Goal: Information Seeking & Learning: Learn about a topic

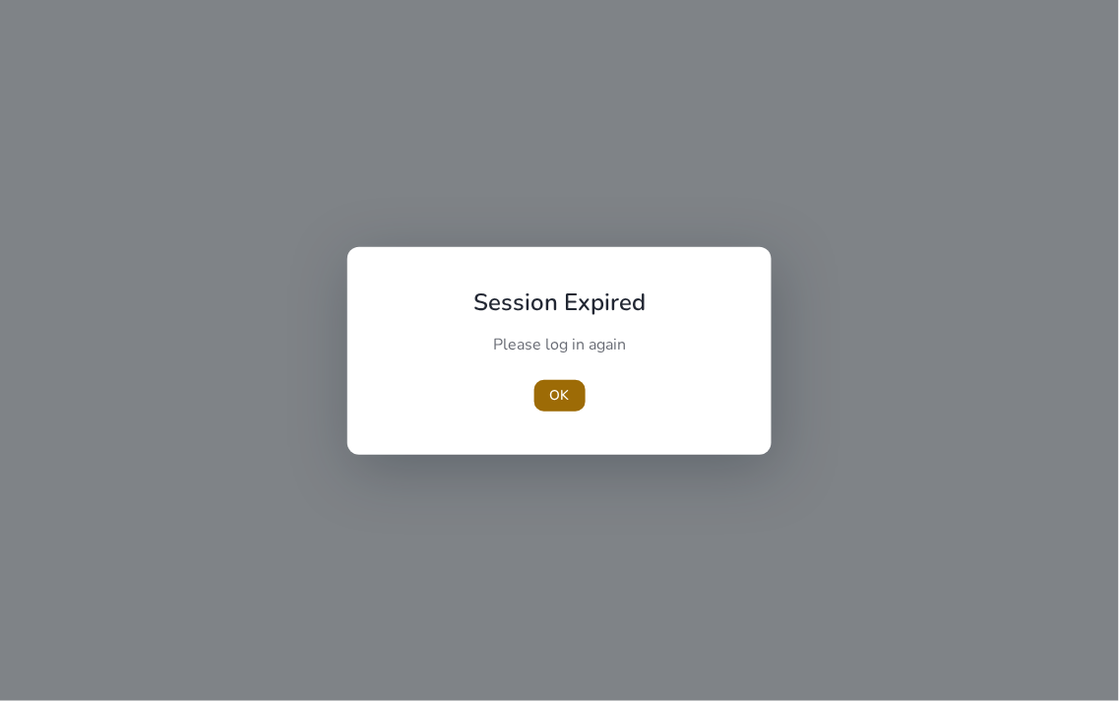
click at [553, 397] on span "OK" at bounding box center [560, 395] width 20 height 21
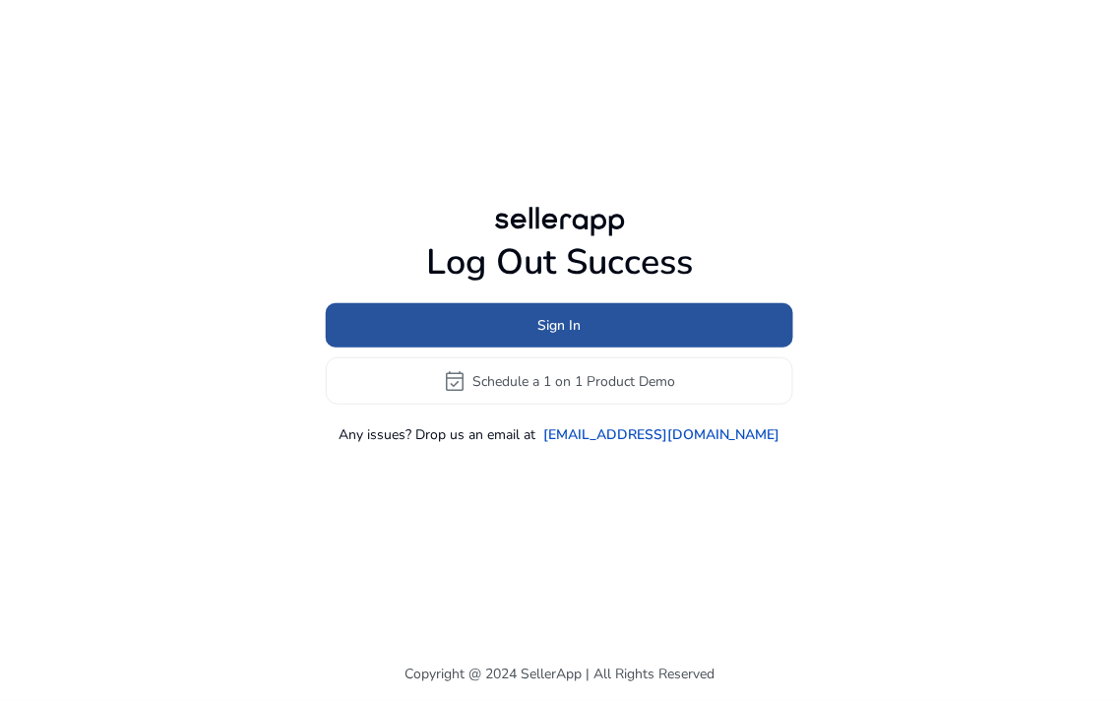
click at [567, 319] on span "Sign In" at bounding box center [559, 325] width 43 height 21
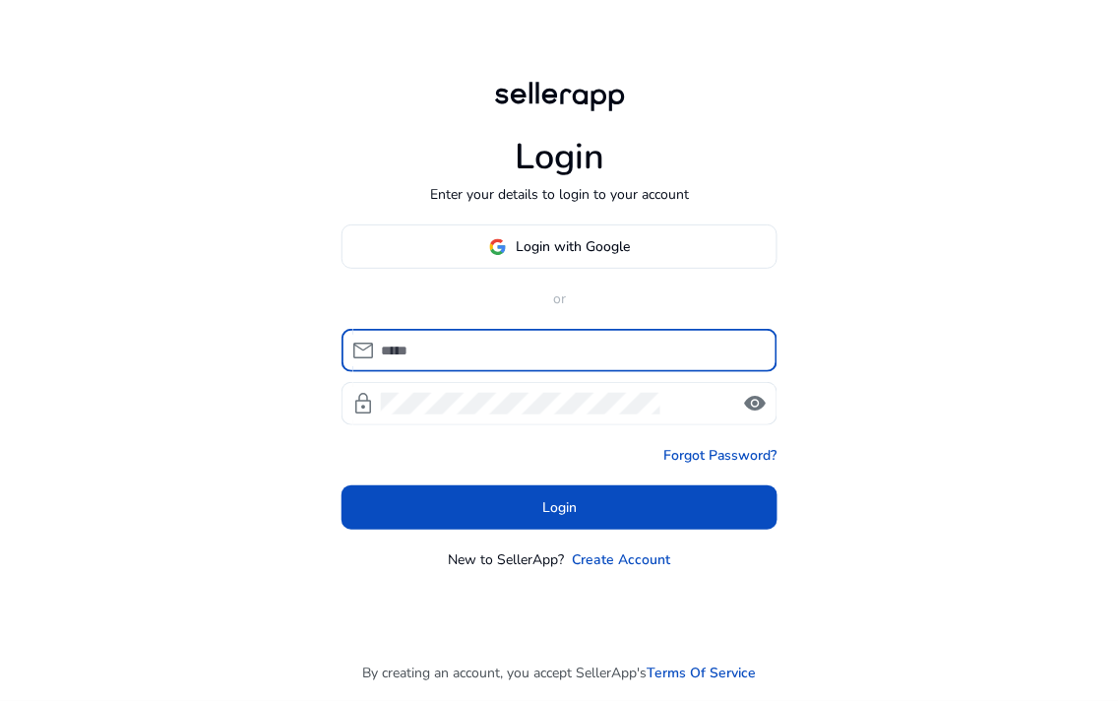
type input "**********"
click at [556, 352] on input "**********" at bounding box center [571, 351] width 381 height 22
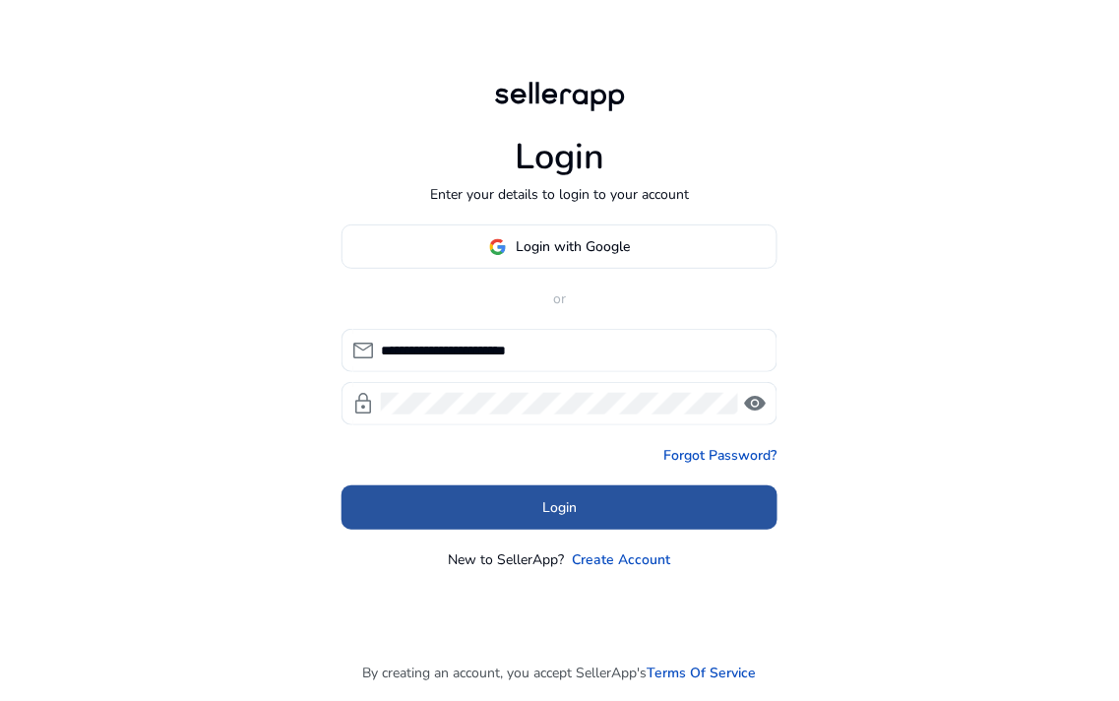
click at [564, 506] on span "Login" at bounding box center [559, 507] width 34 height 21
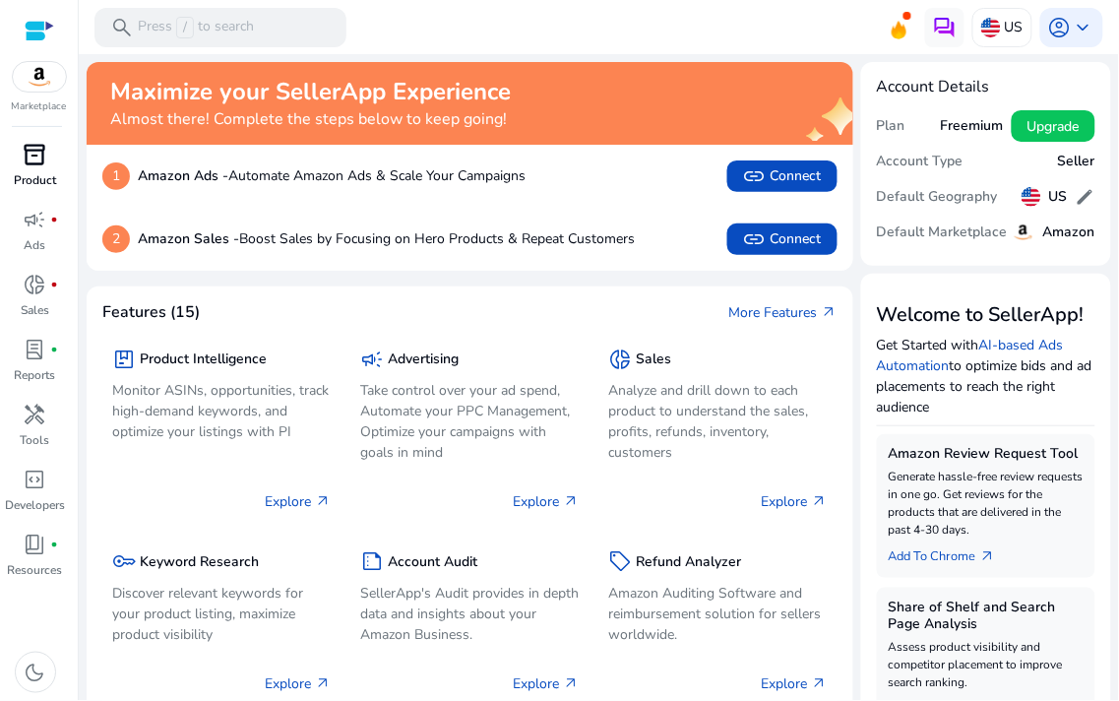
click at [40, 161] on span "inventory_2" at bounding box center [36, 155] width 24 height 24
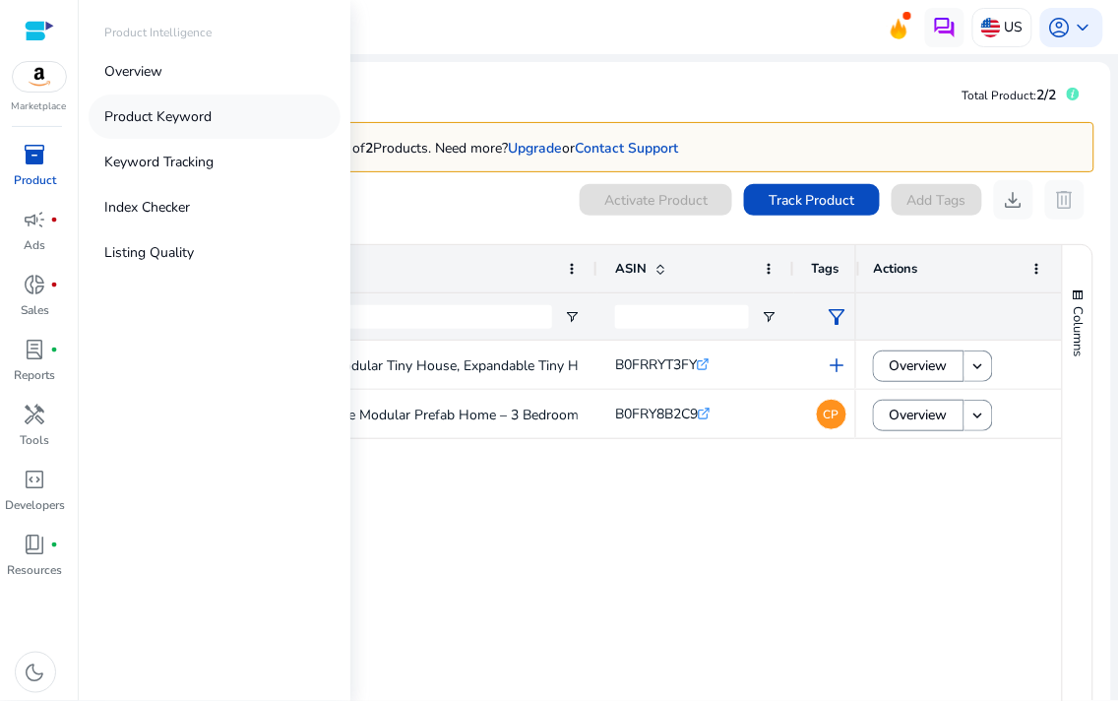
click at [136, 103] on link "Product Keyword" at bounding box center [215, 116] width 252 height 44
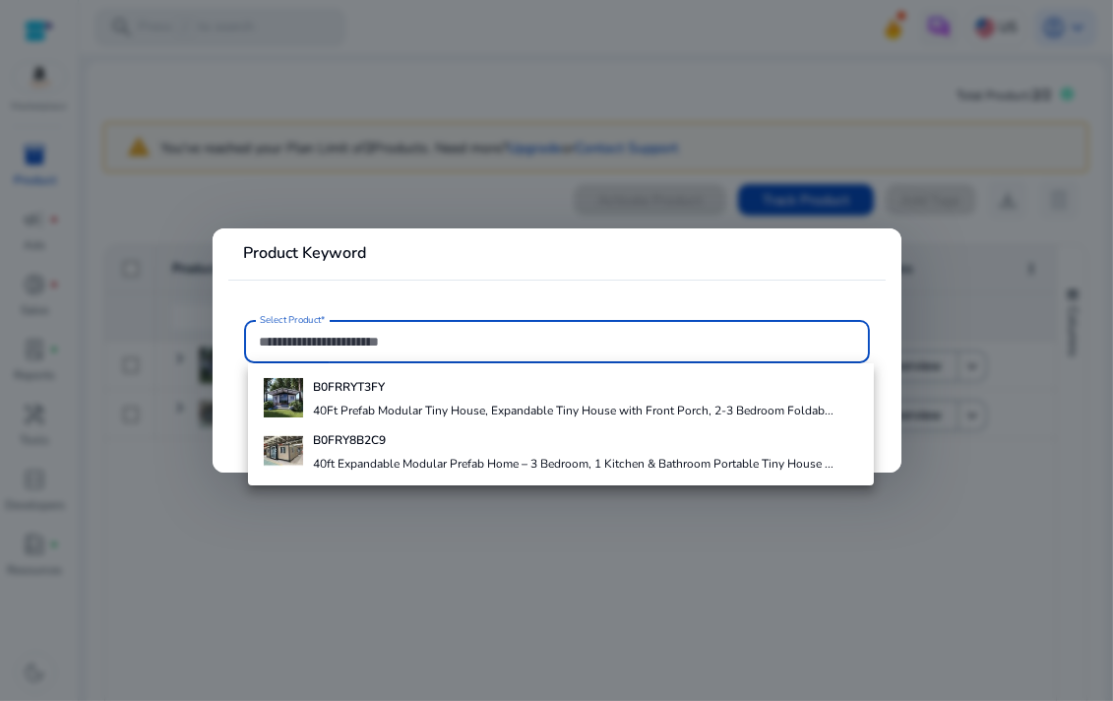
click at [526, 596] on div at bounding box center [556, 350] width 1113 height 701
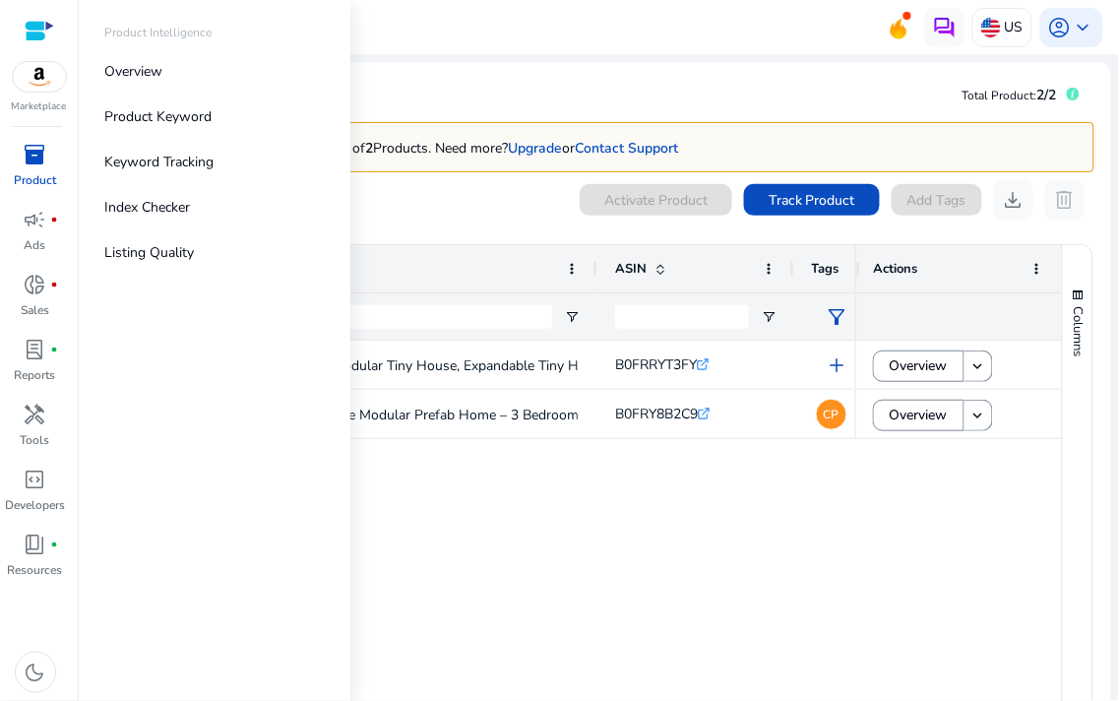
click at [45, 172] on p "Product" at bounding box center [35, 180] width 42 height 18
click at [129, 161] on p "Keyword Tracking" at bounding box center [158, 162] width 109 height 21
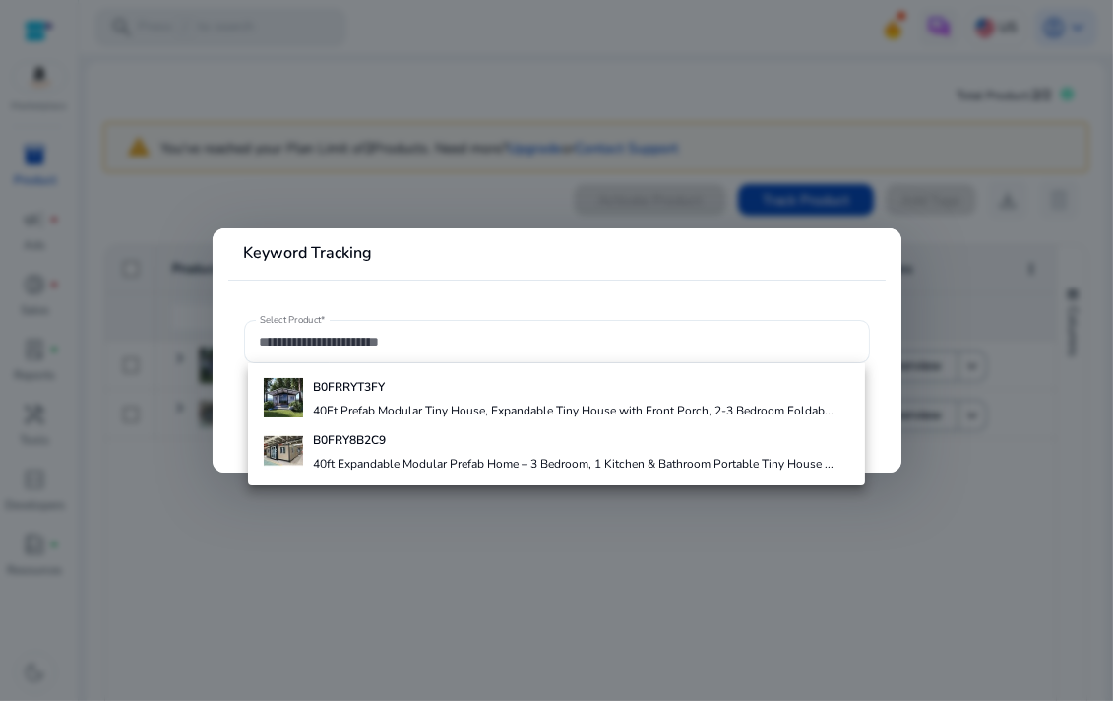
click at [385, 351] on div at bounding box center [557, 341] width 594 height 43
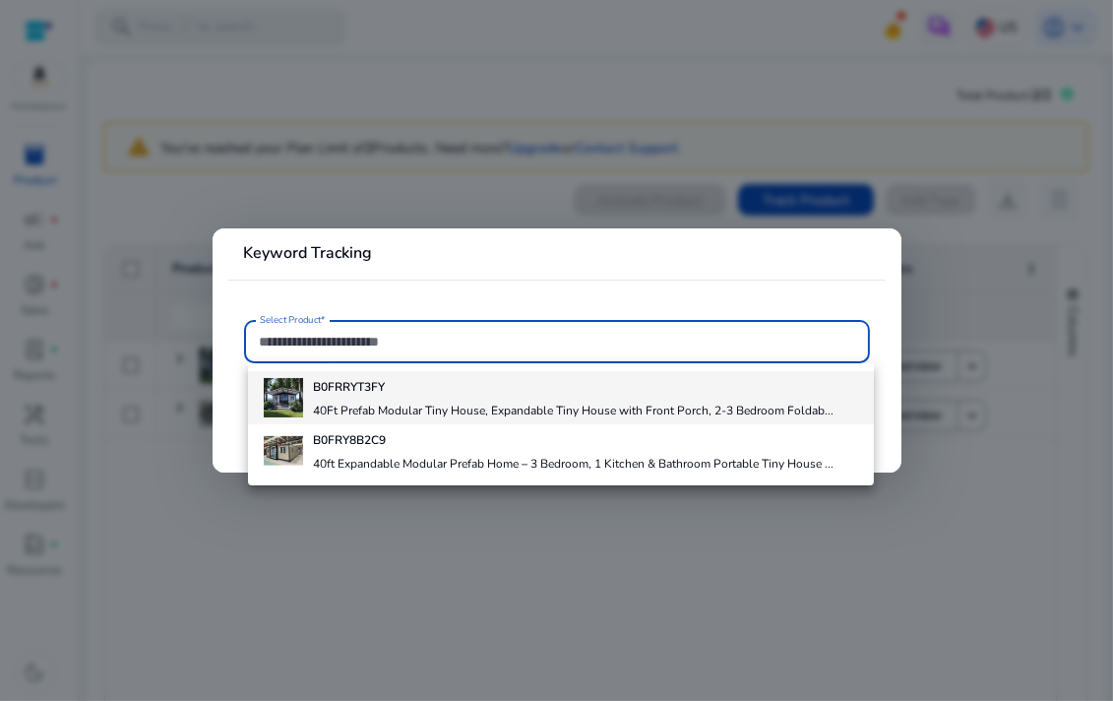
paste input "**********"
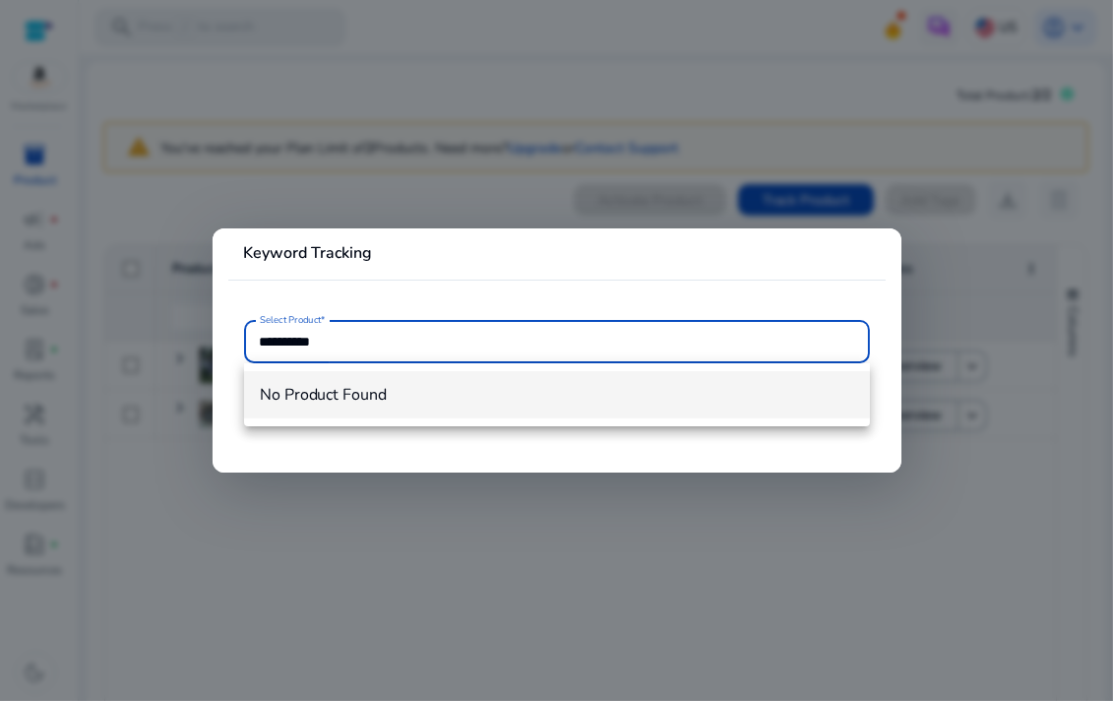
type input "**********"
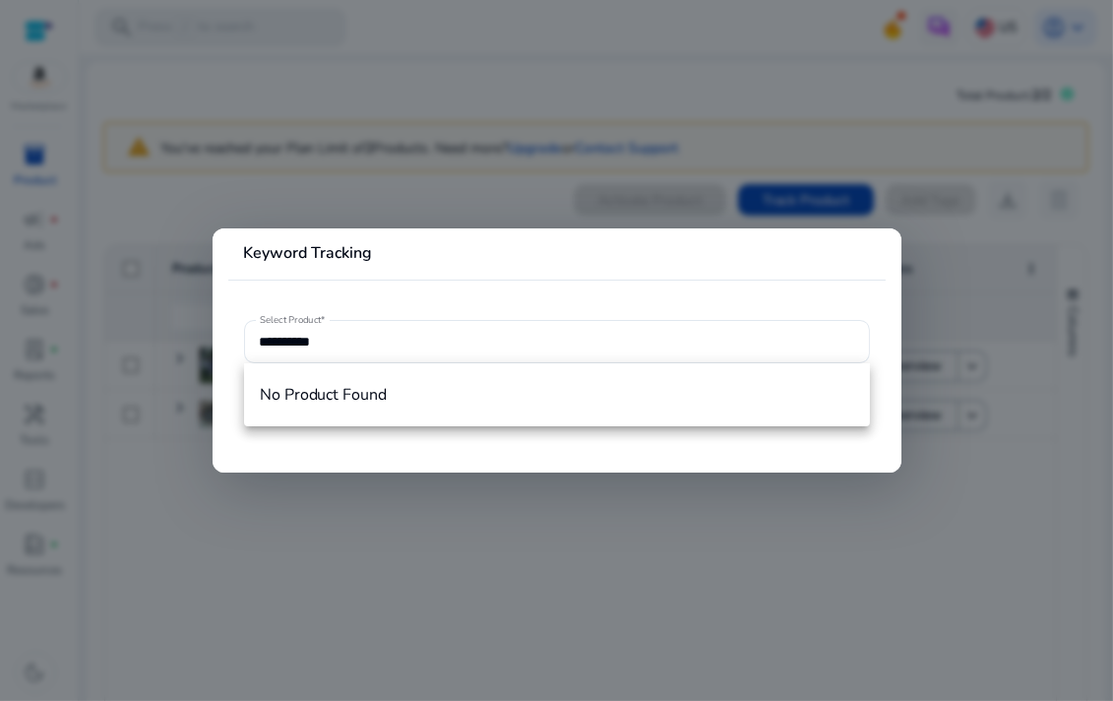
click at [466, 266] on mat-card-header "Keyword Tracking" at bounding box center [556, 261] width 657 height 34
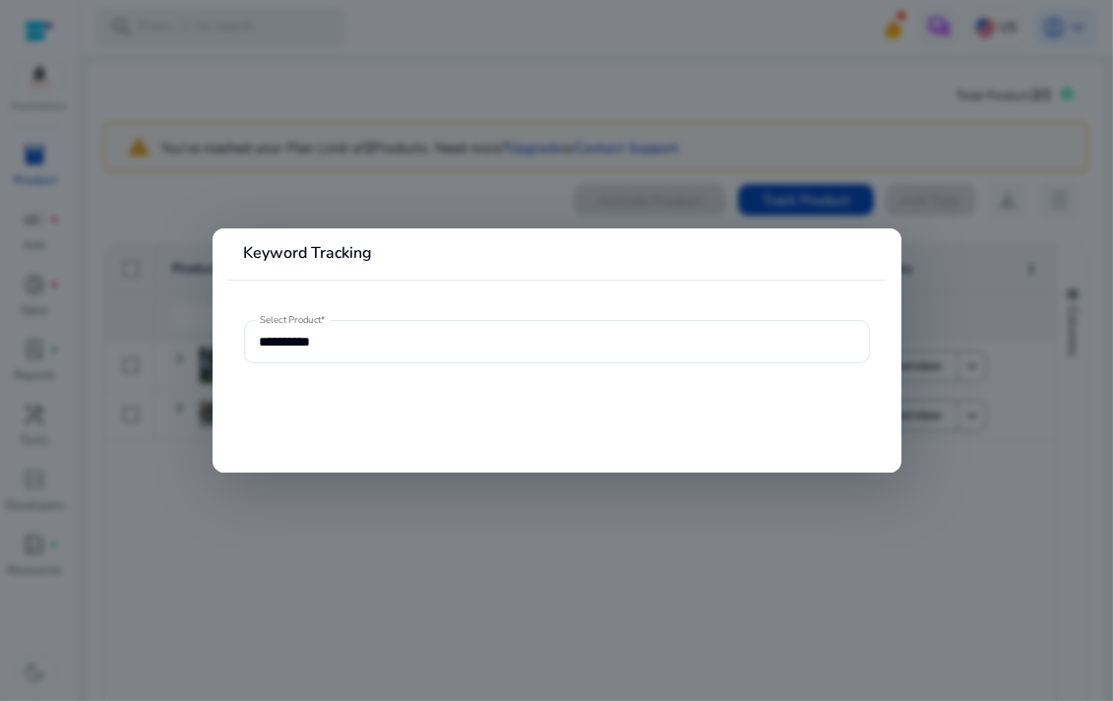
click at [434, 365] on div "**********" at bounding box center [557, 343] width 626 height 47
click at [436, 336] on input "**********" at bounding box center [557, 342] width 594 height 22
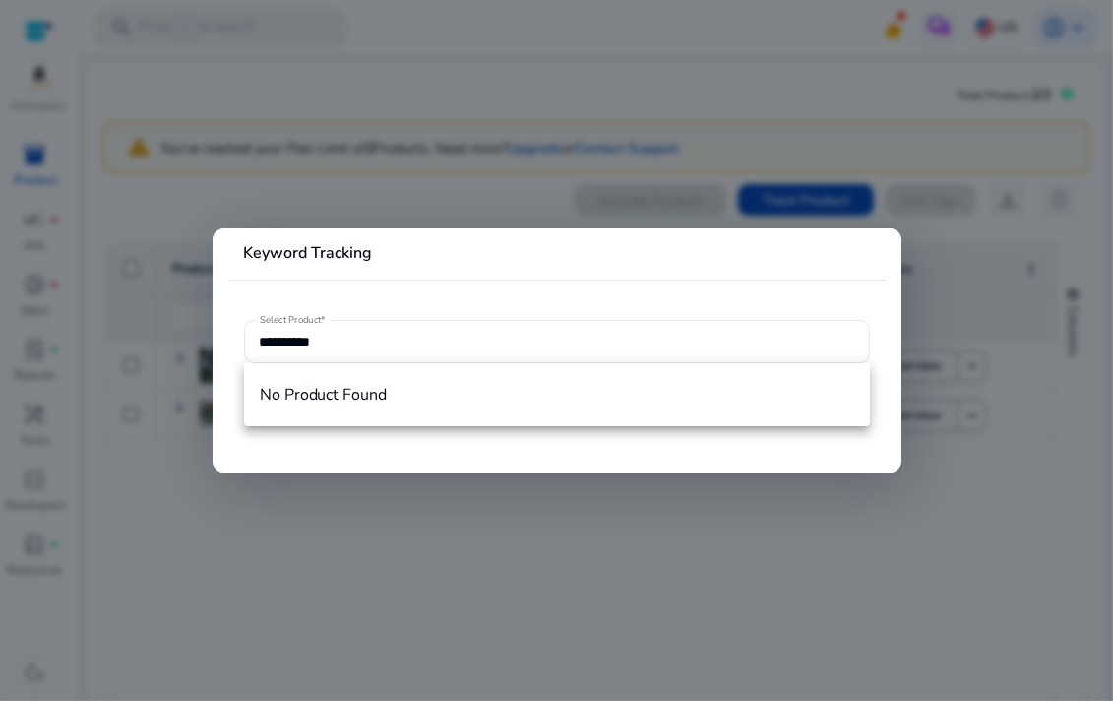
click at [476, 173] on div at bounding box center [556, 350] width 1113 height 701
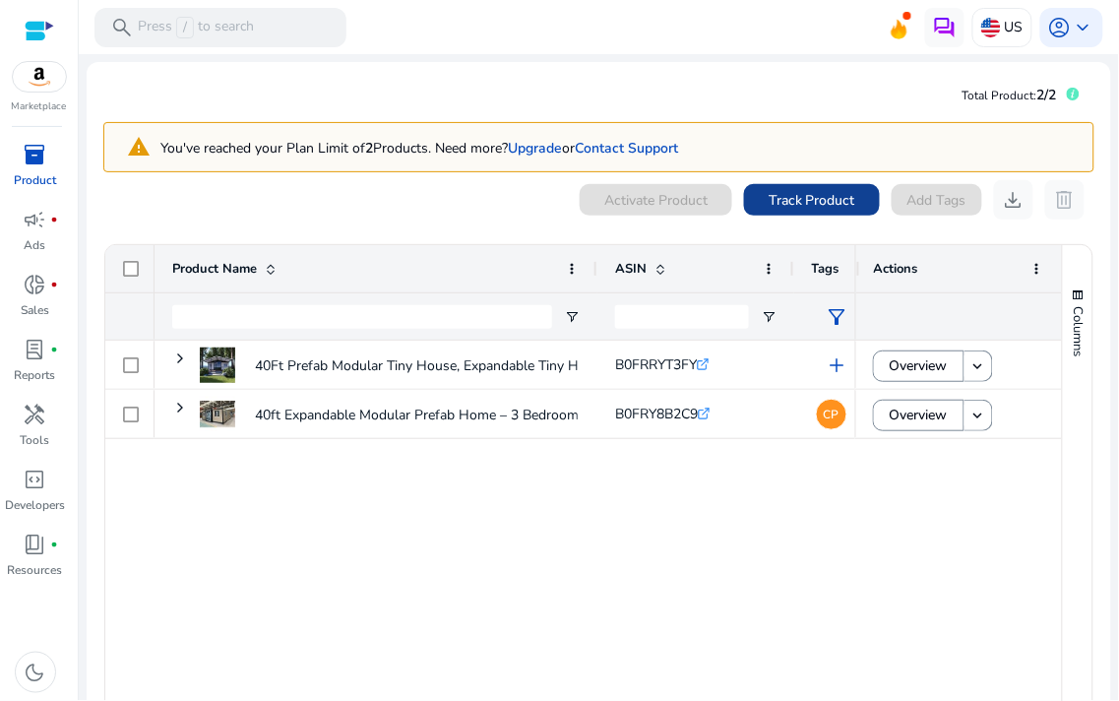
click at [784, 201] on span "Track Product" at bounding box center [812, 200] width 87 height 21
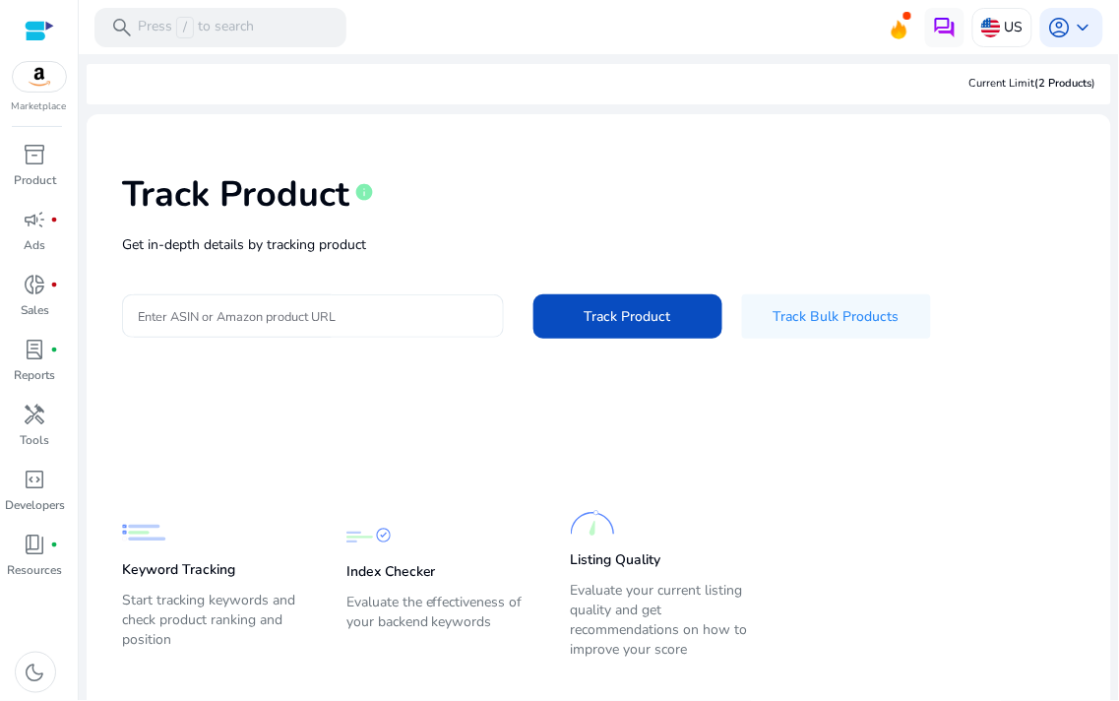
click at [379, 319] on input "Enter ASIN or Amazon product URL" at bounding box center [313, 316] width 350 height 22
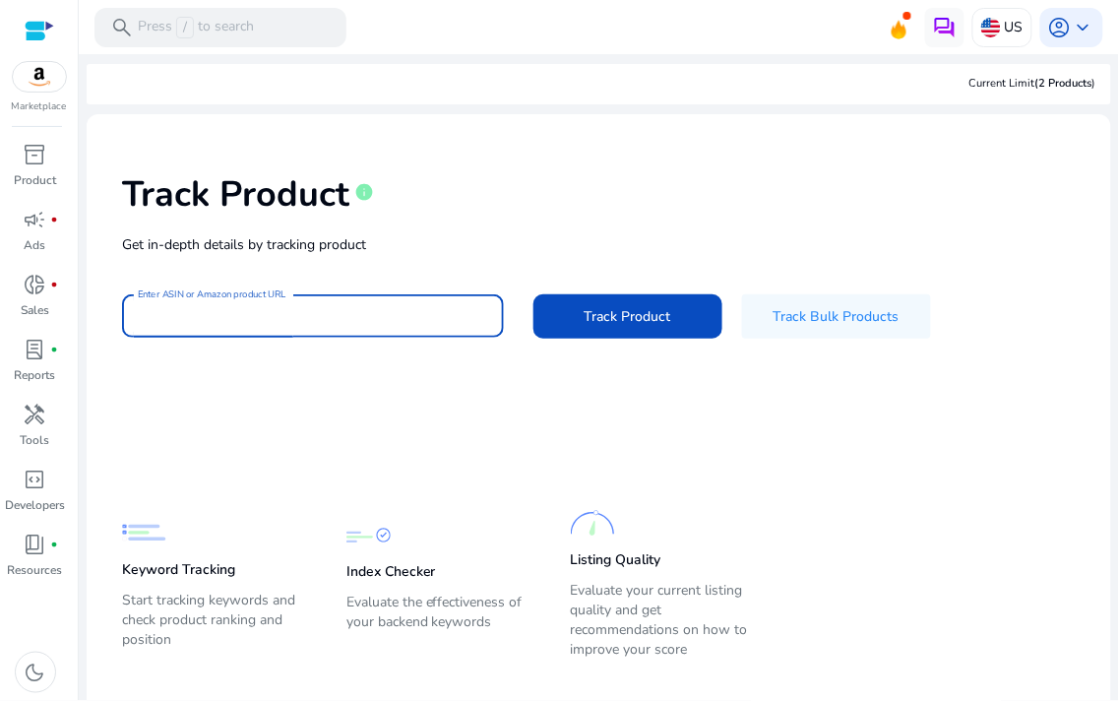
paste input "**********"
type input "**********"
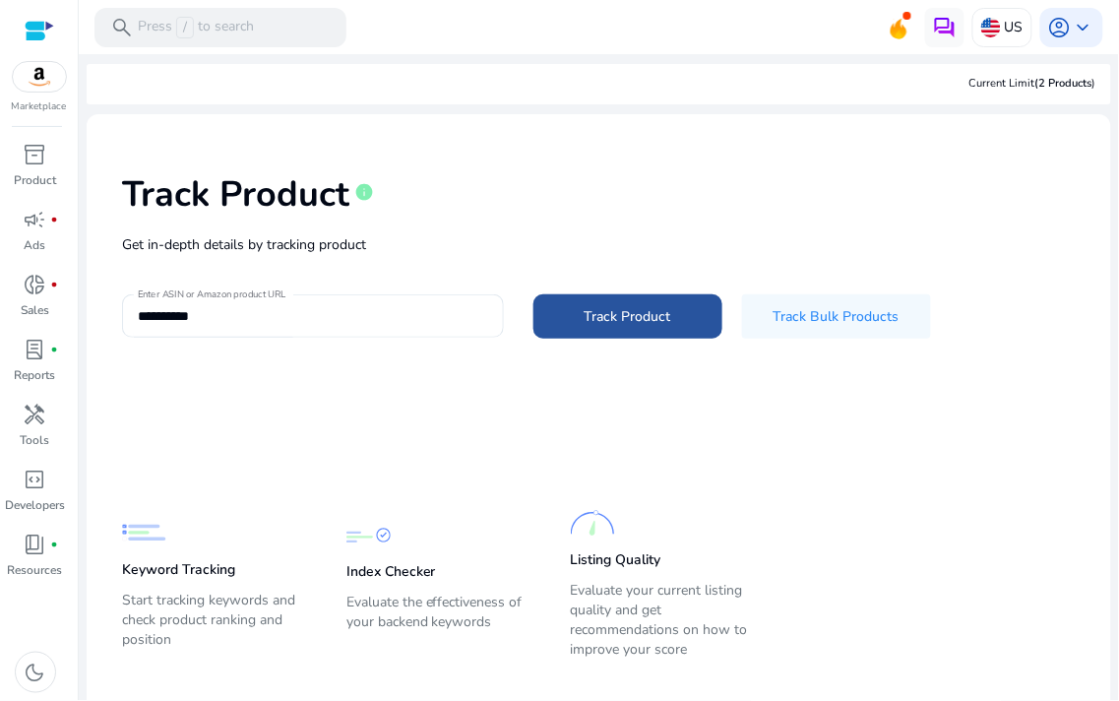
click at [569, 311] on span at bounding box center [627, 316] width 189 height 47
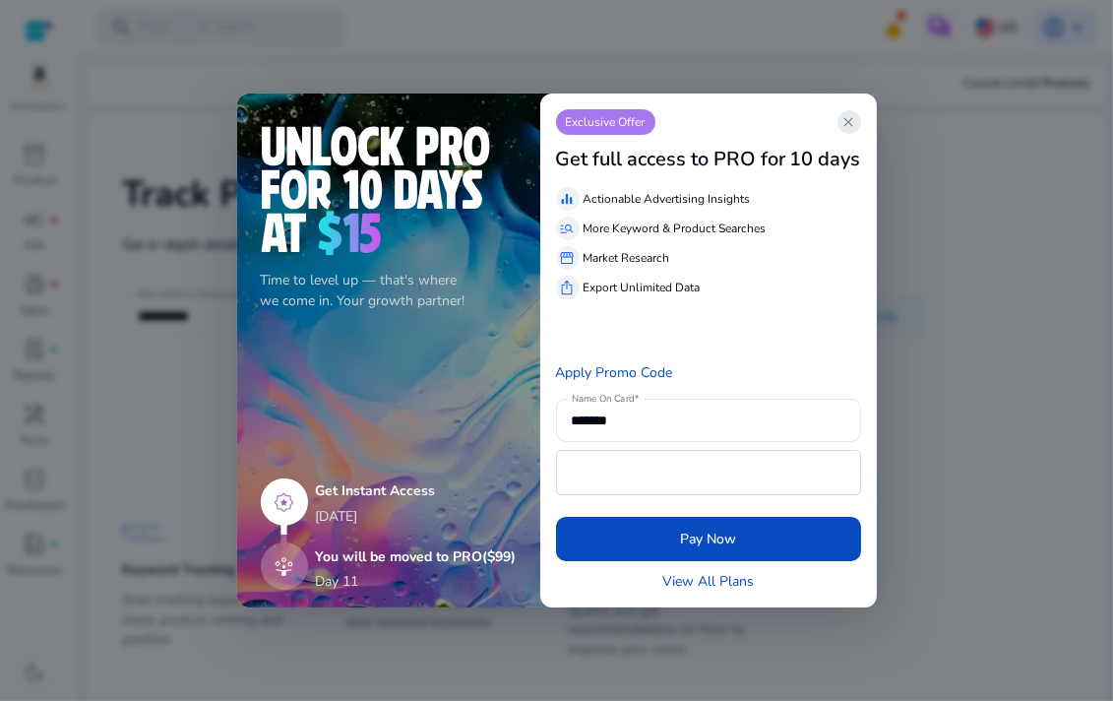
click at [857, 124] on span "close" at bounding box center [849, 122] width 16 height 16
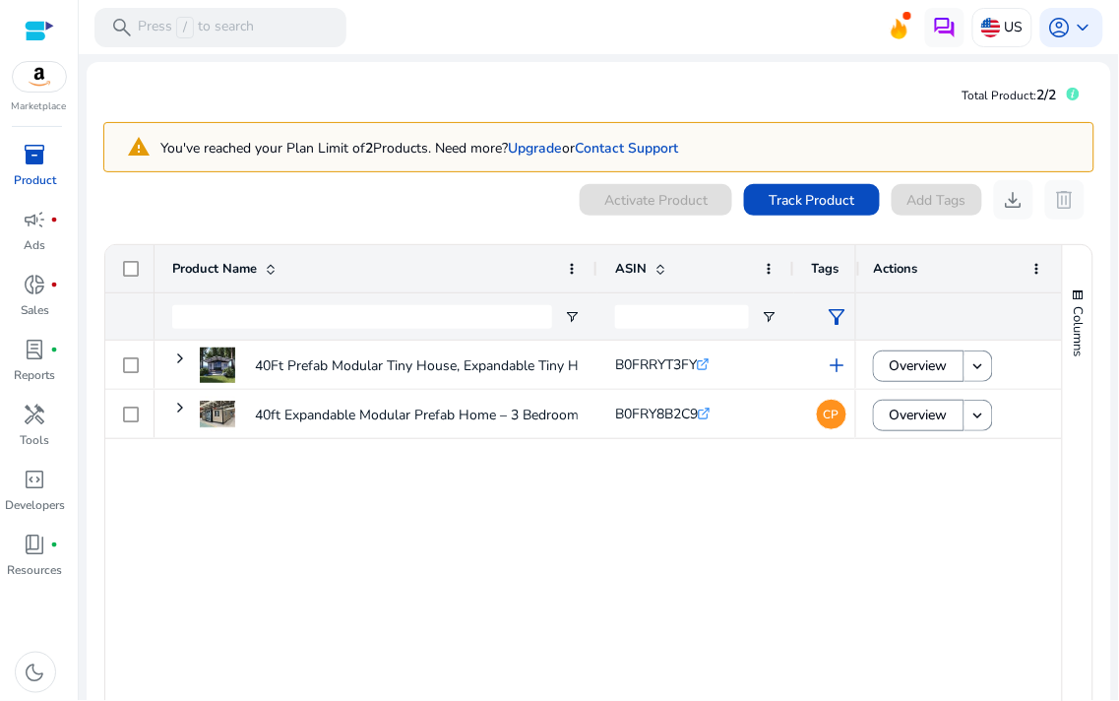
click at [41, 171] on p "Product" at bounding box center [35, 180] width 42 height 18
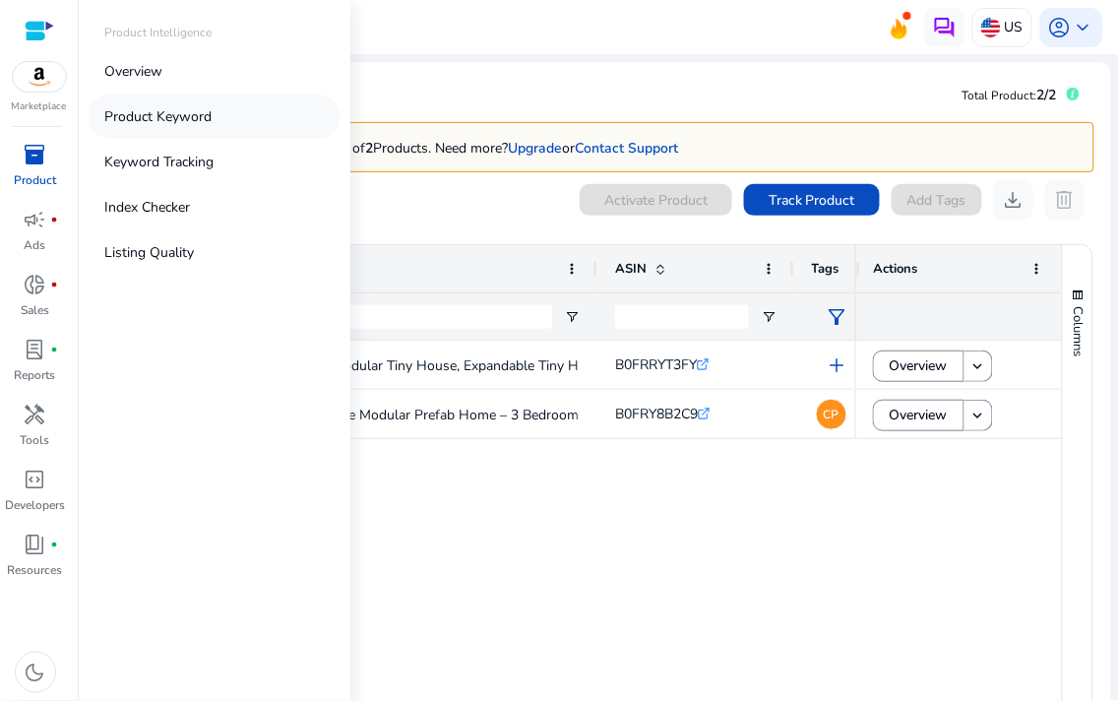
click at [141, 115] on p "Product Keyword" at bounding box center [157, 116] width 107 height 21
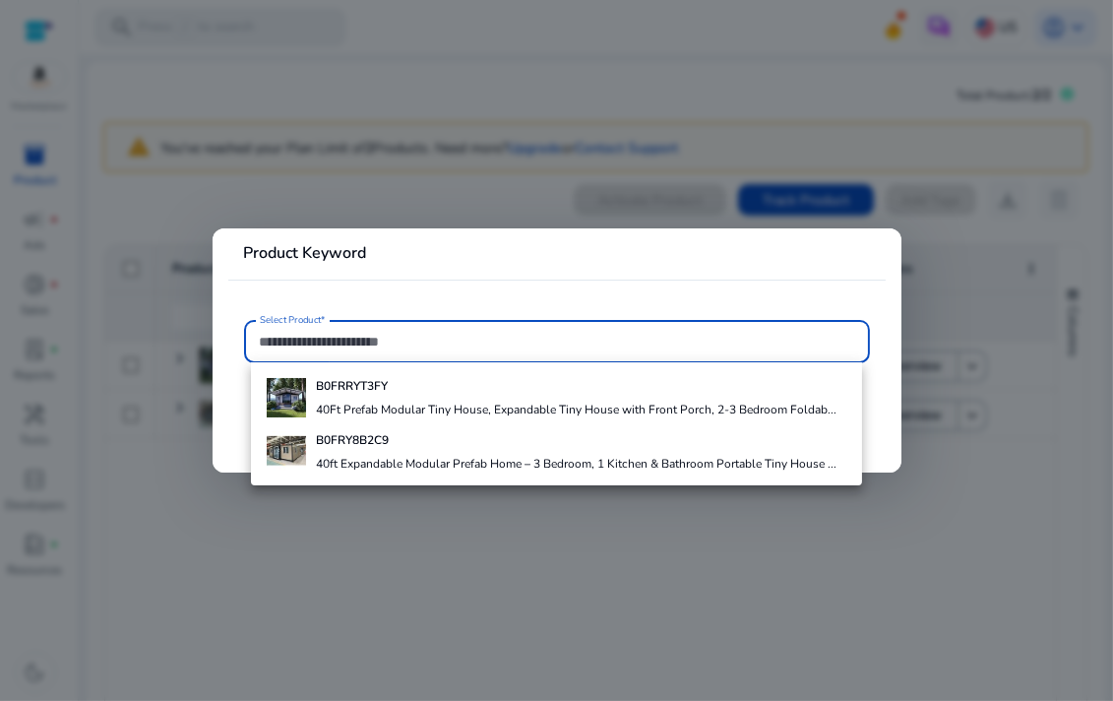
click at [215, 170] on div at bounding box center [556, 350] width 1113 height 701
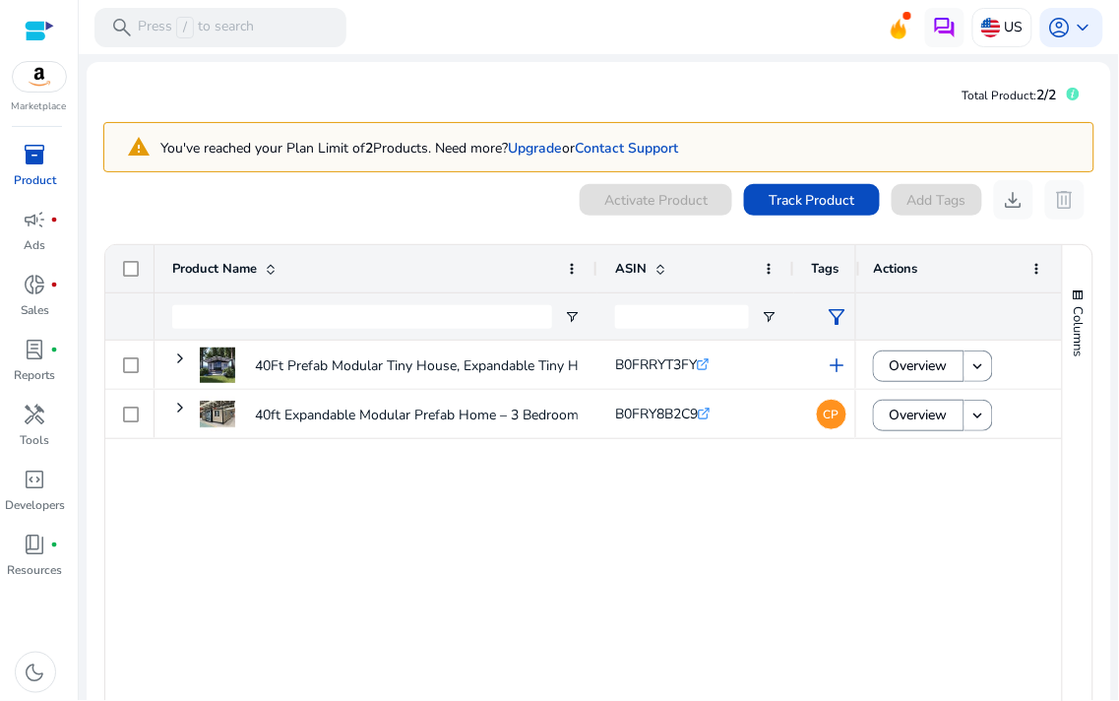
click at [14, 139] on link "inventory_2 Product" at bounding box center [35, 171] width 70 height 65
click at [36, 155] on span "inventory_2" at bounding box center [36, 155] width 24 height 24
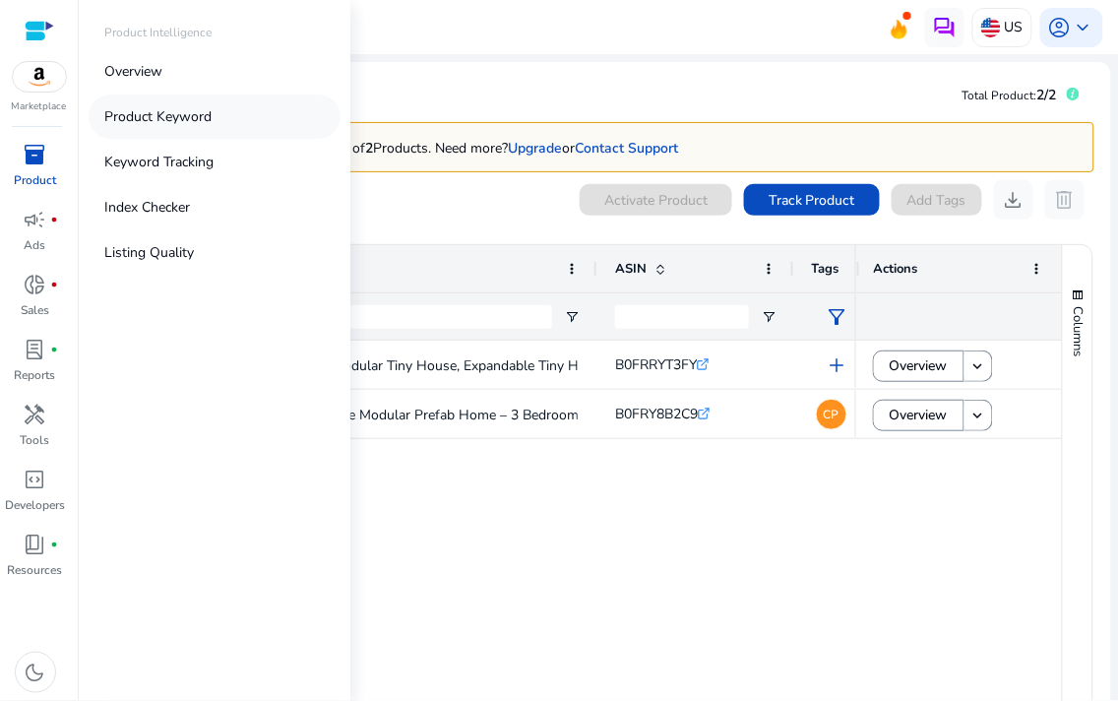
click at [139, 118] on p "Product Keyword" at bounding box center [157, 116] width 107 height 21
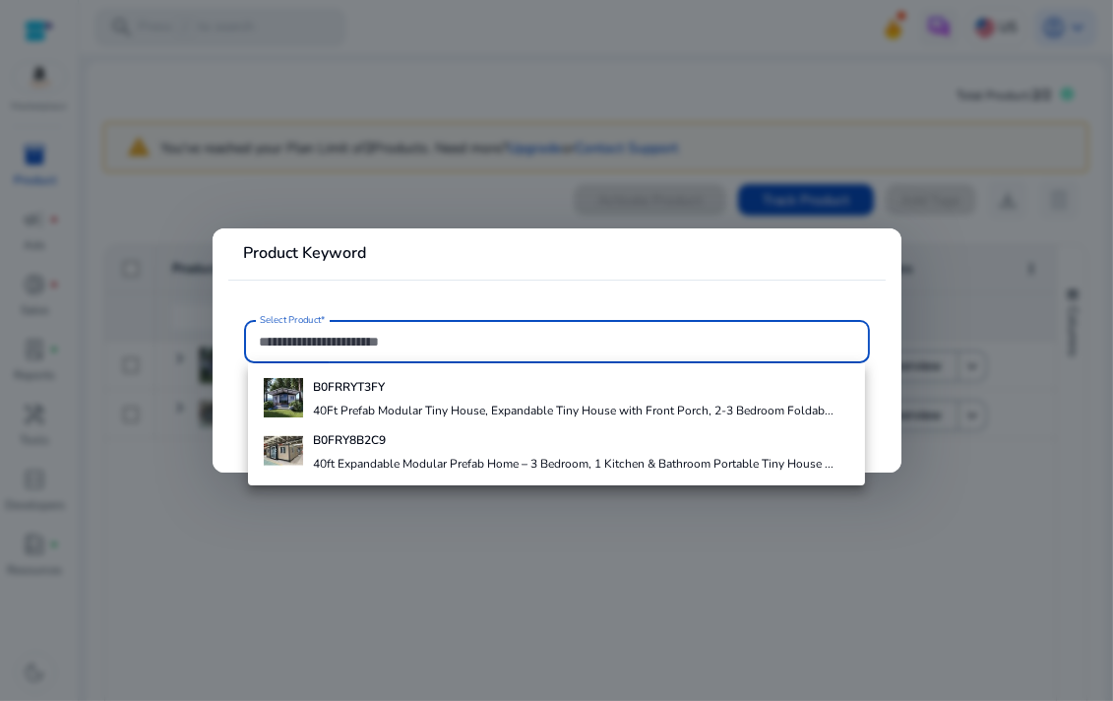
paste input "**********"
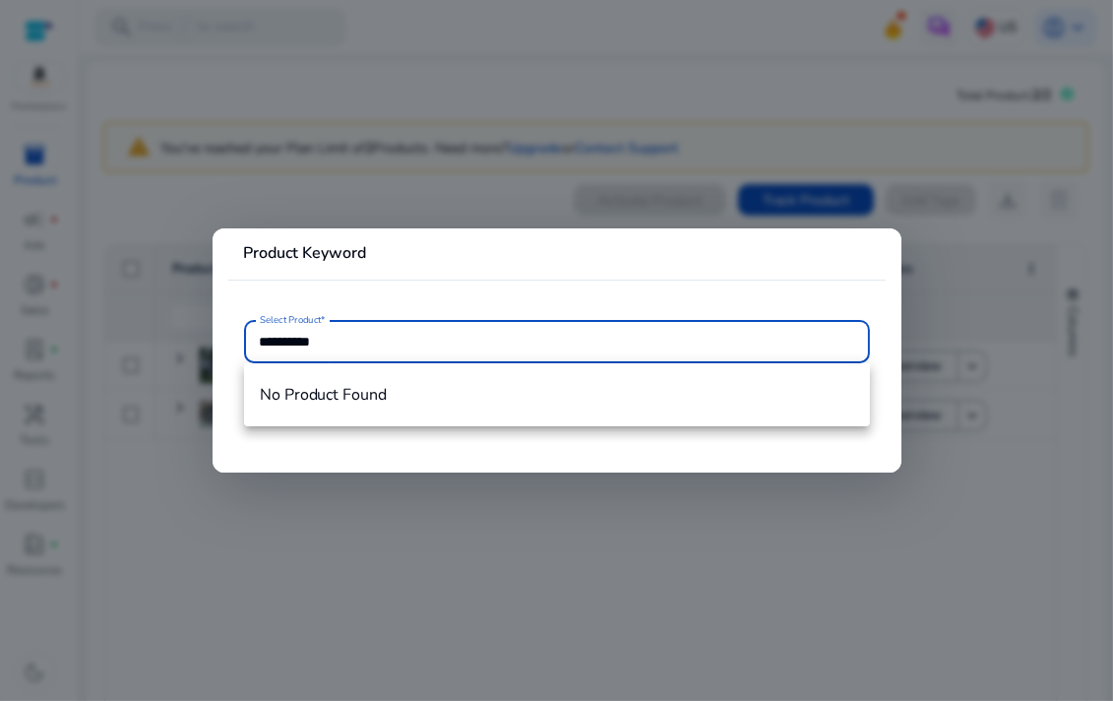
type input "**********"
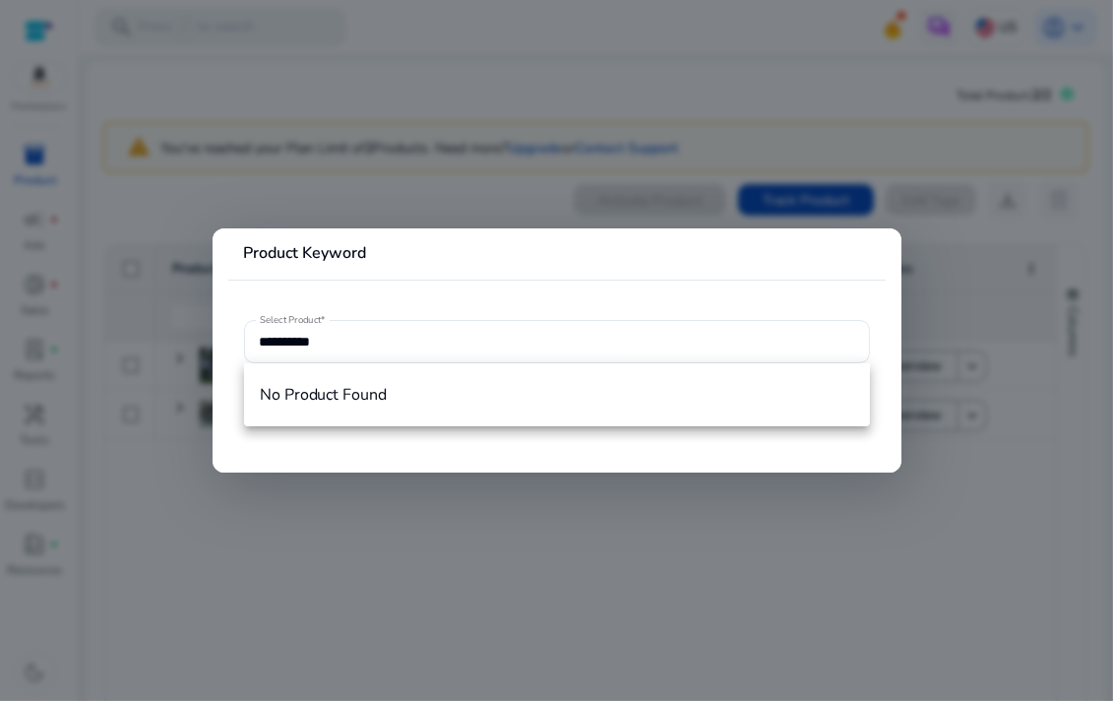
click at [157, 240] on div at bounding box center [556, 350] width 1113 height 701
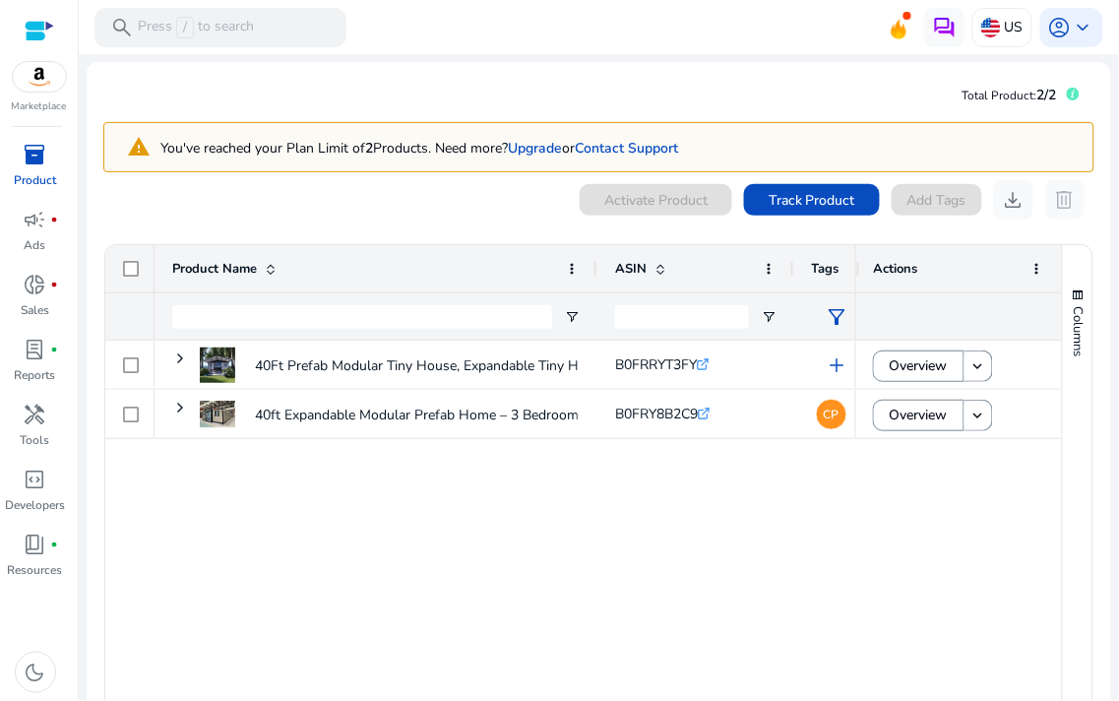
click at [33, 184] on p "Product" at bounding box center [35, 180] width 42 height 18
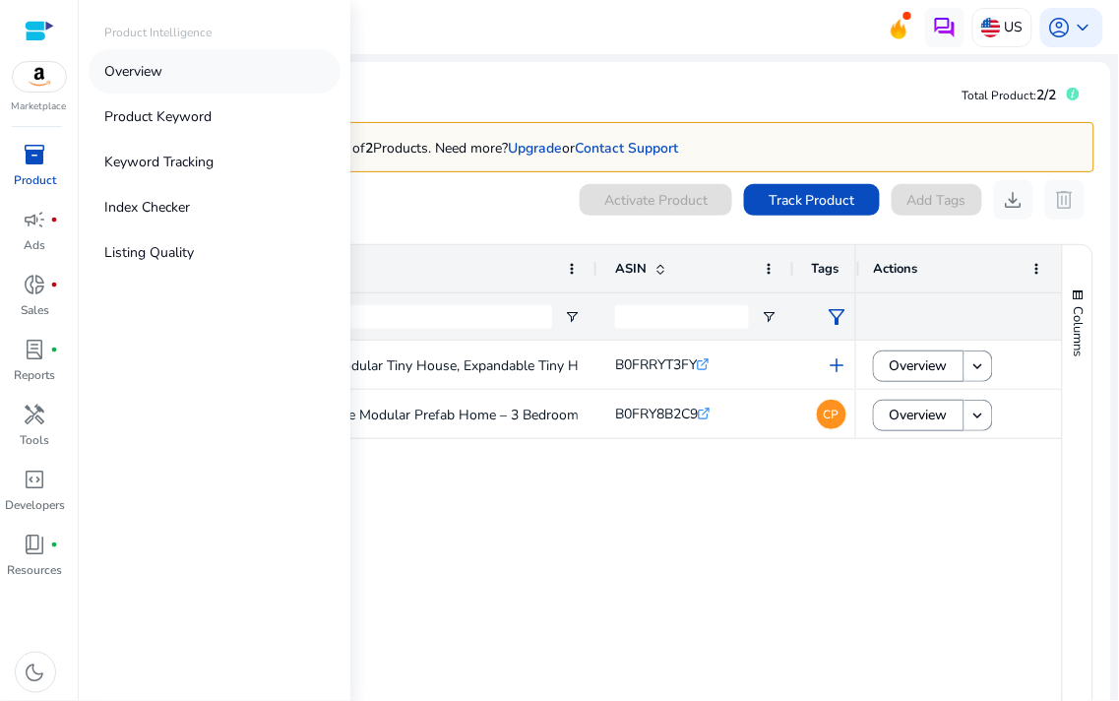
click at [152, 72] on p "Overview" at bounding box center [133, 71] width 58 height 21
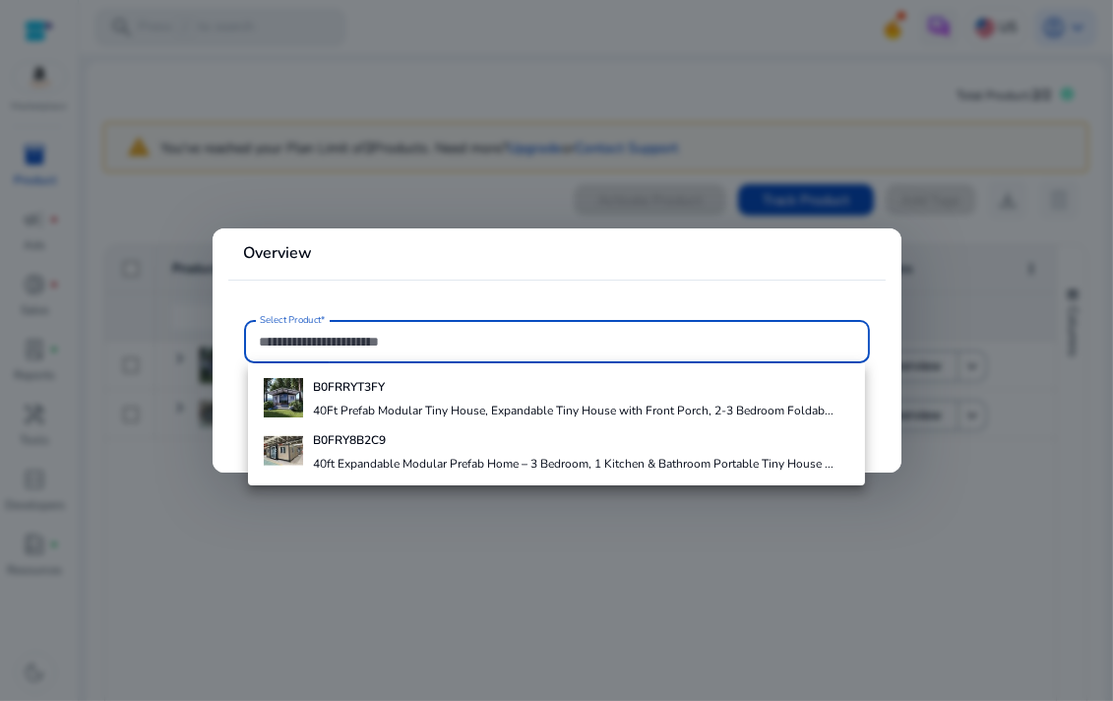
click at [152, 72] on div at bounding box center [556, 350] width 1113 height 701
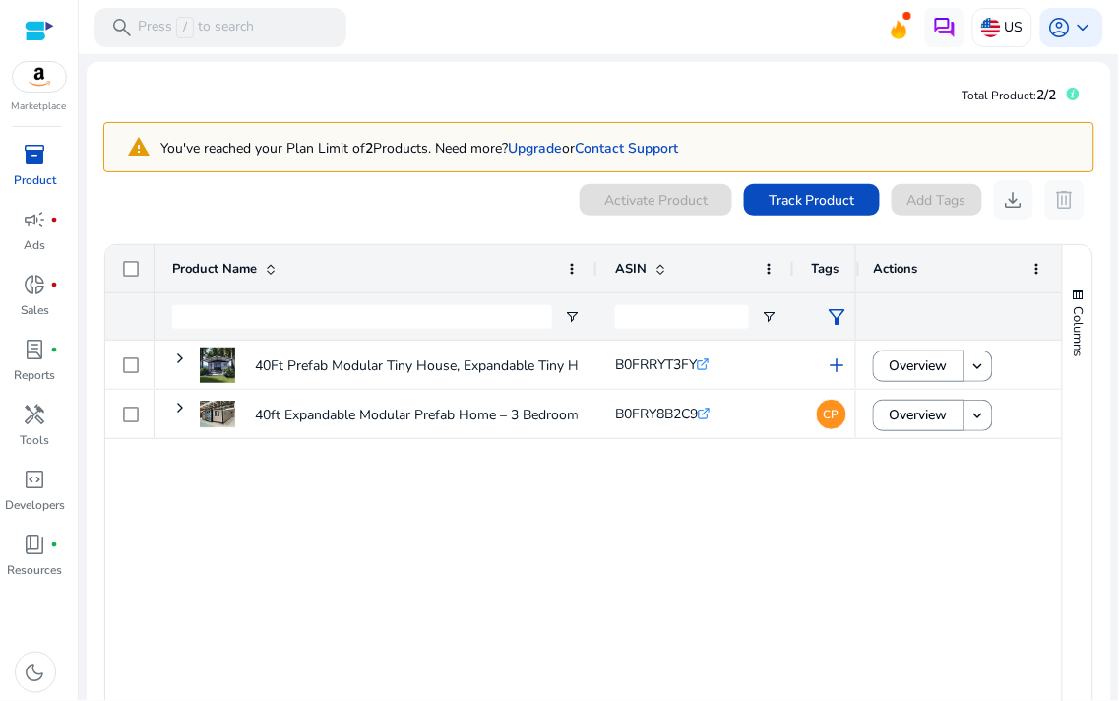
click at [67, 152] on link "inventory_2 Product" at bounding box center [35, 171] width 70 height 65
click at [41, 218] on span "campaign" at bounding box center [36, 220] width 24 height 24
click at [33, 244] on p "Ads" at bounding box center [36, 245] width 22 height 18
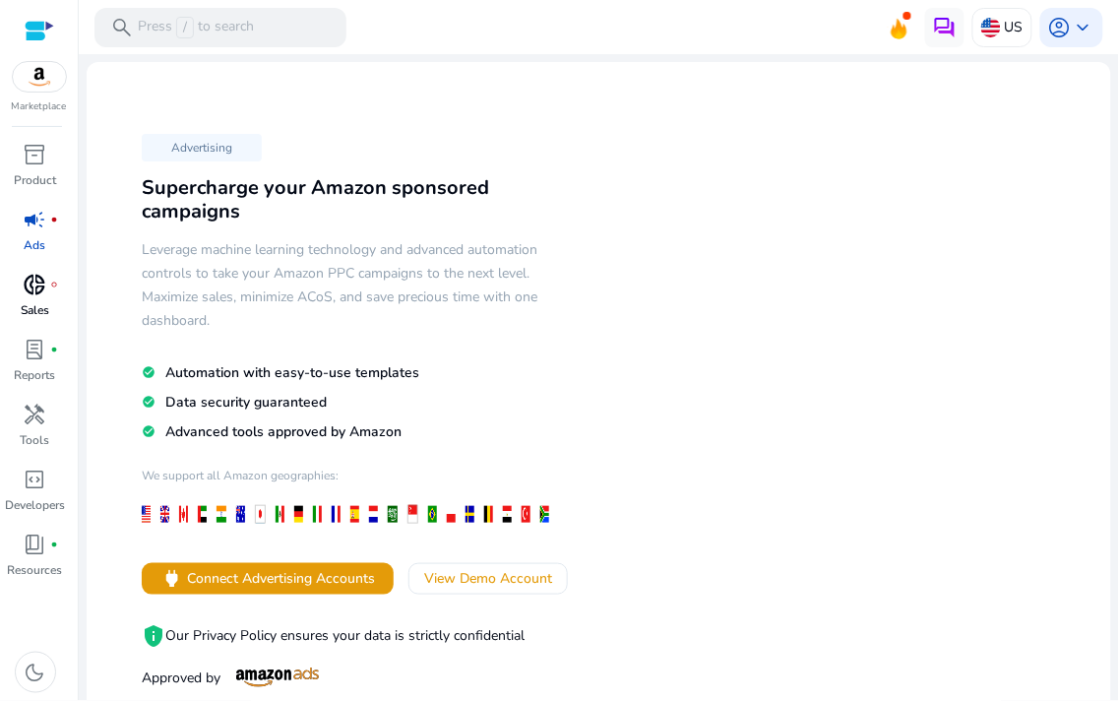
click at [34, 280] on span "donut_small" at bounding box center [36, 285] width 24 height 24
click at [55, 128] on div "Marketplace inventory_2 Product campaign fiber_manual_record Ads donut_small fi…" at bounding box center [39, 350] width 79 height 701
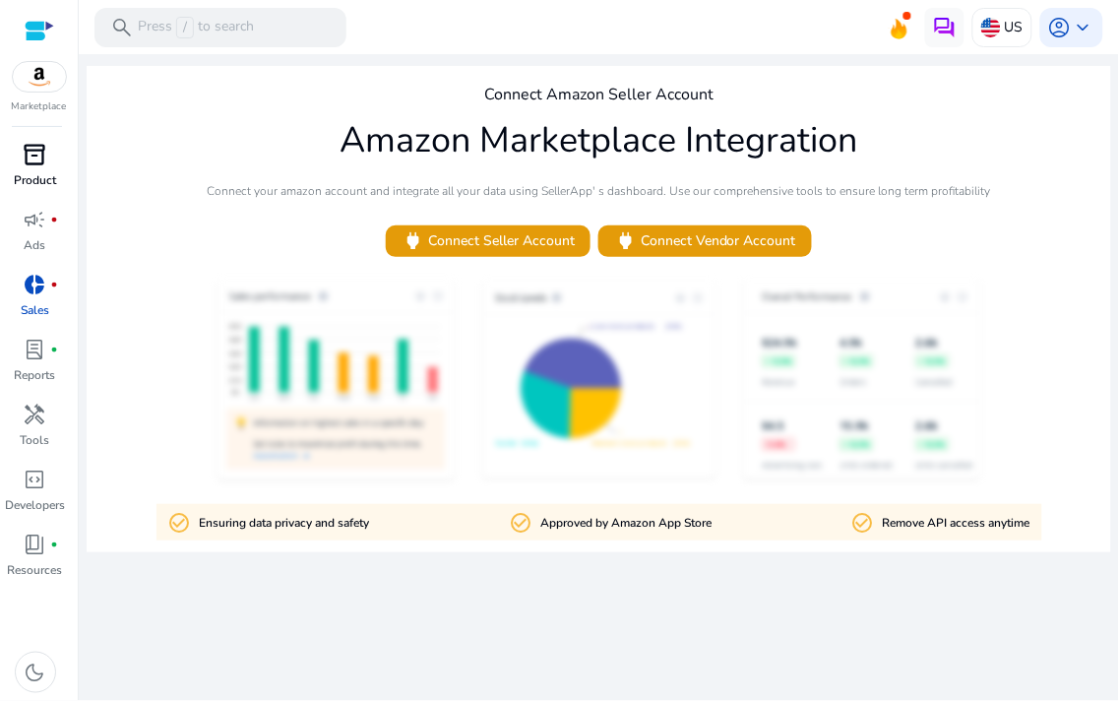
click at [8, 169] on link "inventory_2 Product" at bounding box center [35, 171] width 70 height 65
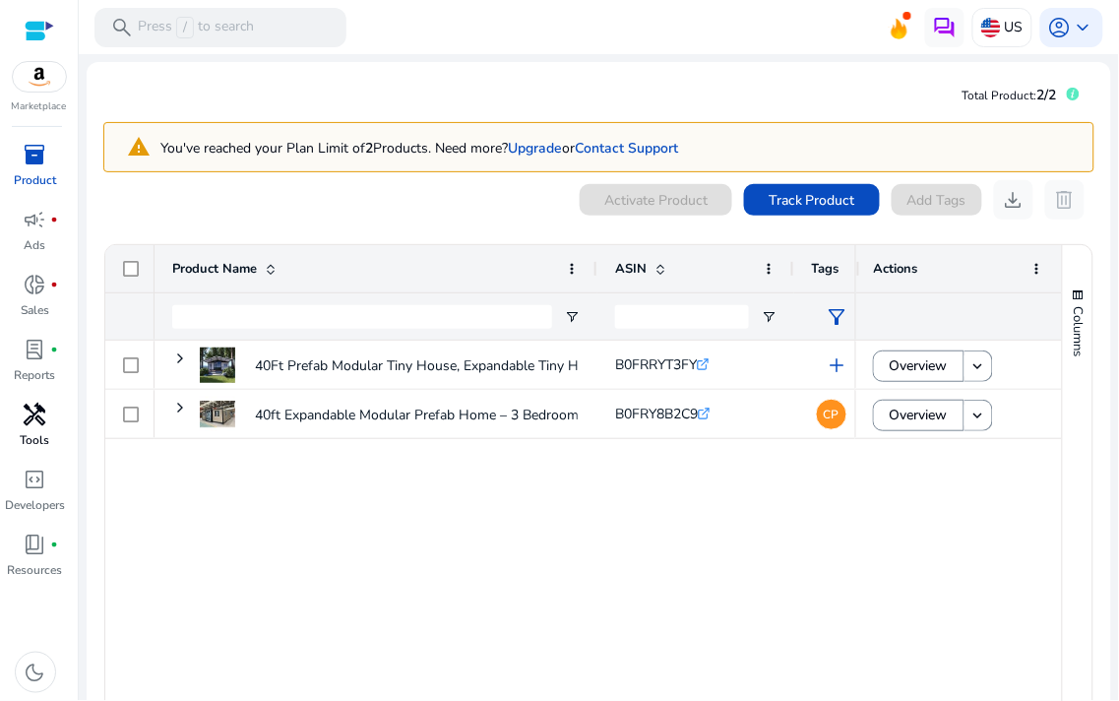
click at [24, 409] on span "handyman" at bounding box center [36, 415] width 24 height 24
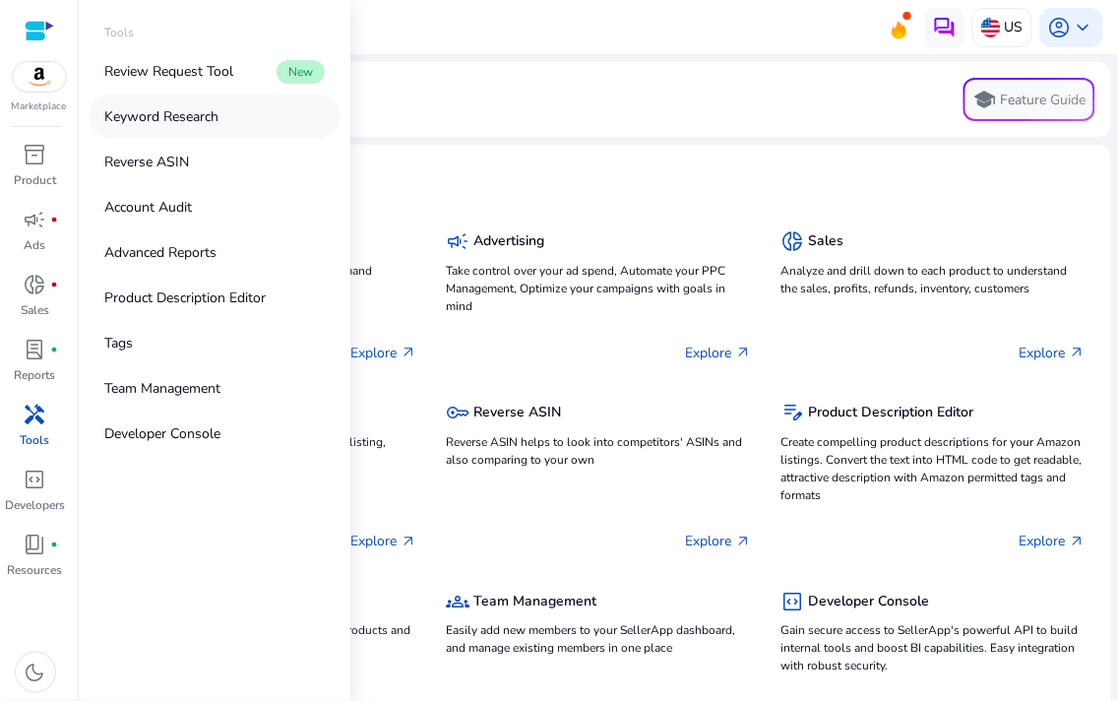
click at [173, 116] on p "Keyword Research" at bounding box center [161, 116] width 114 height 21
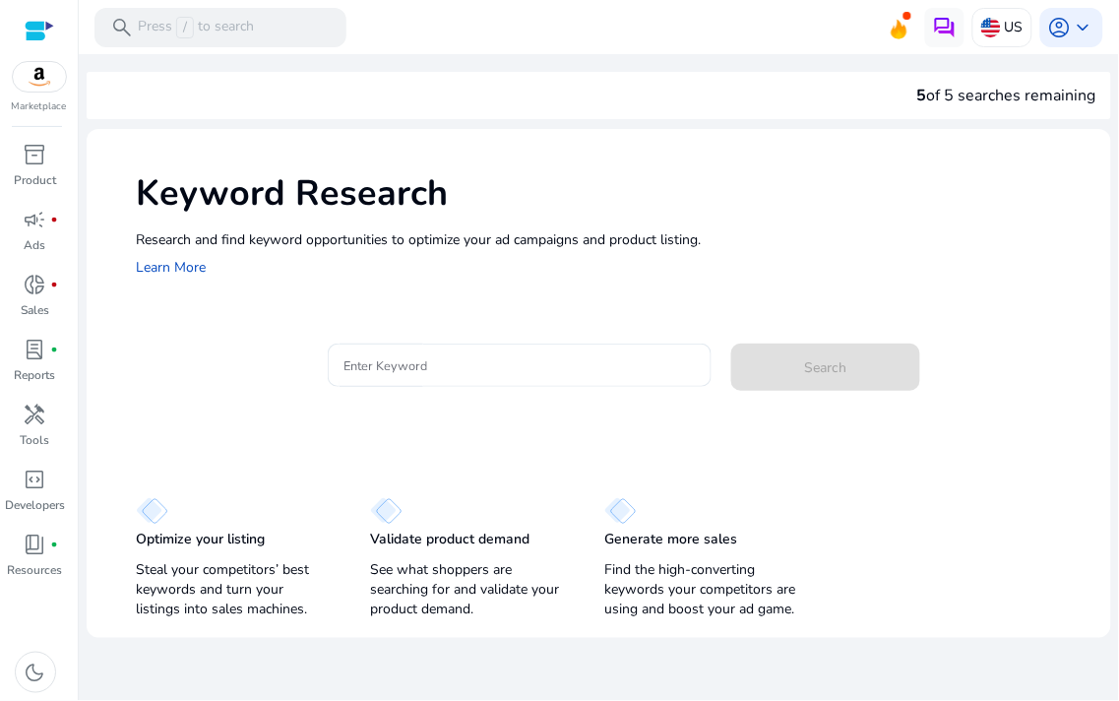
click at [429, 331] on mat-card "Enter Keyword Search" at bounding box center [623, 375] width 975 height 95
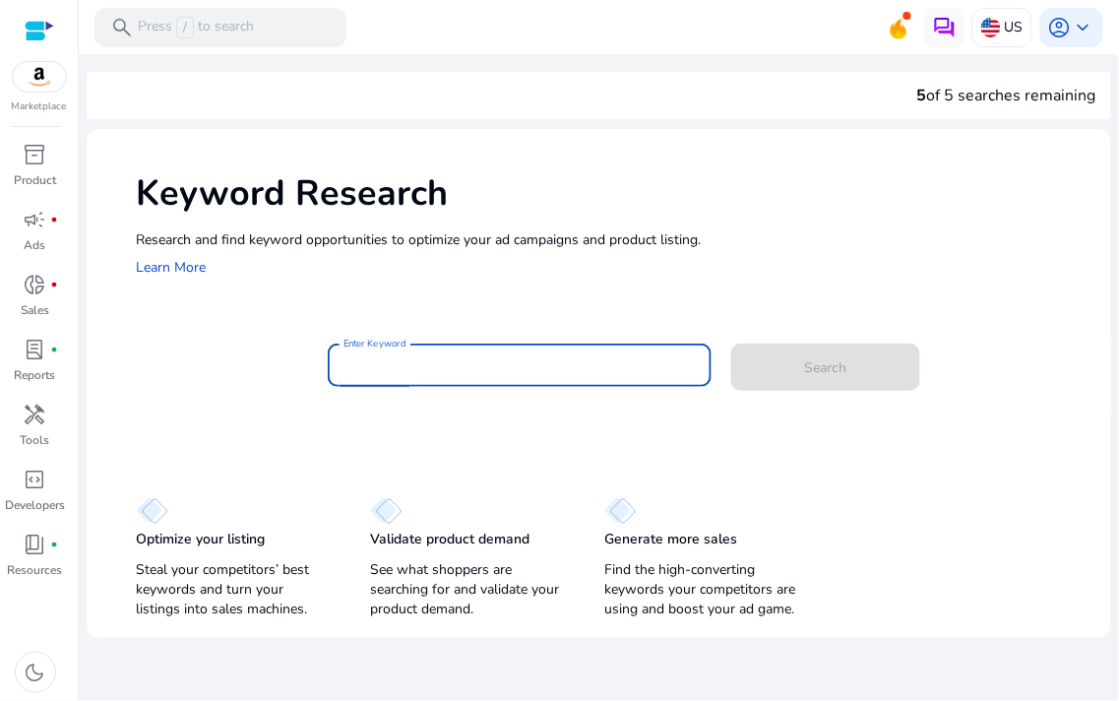
click at [390, 359] on input "Enter Keyword" at bounding box center [519, 365] width 352 height 22
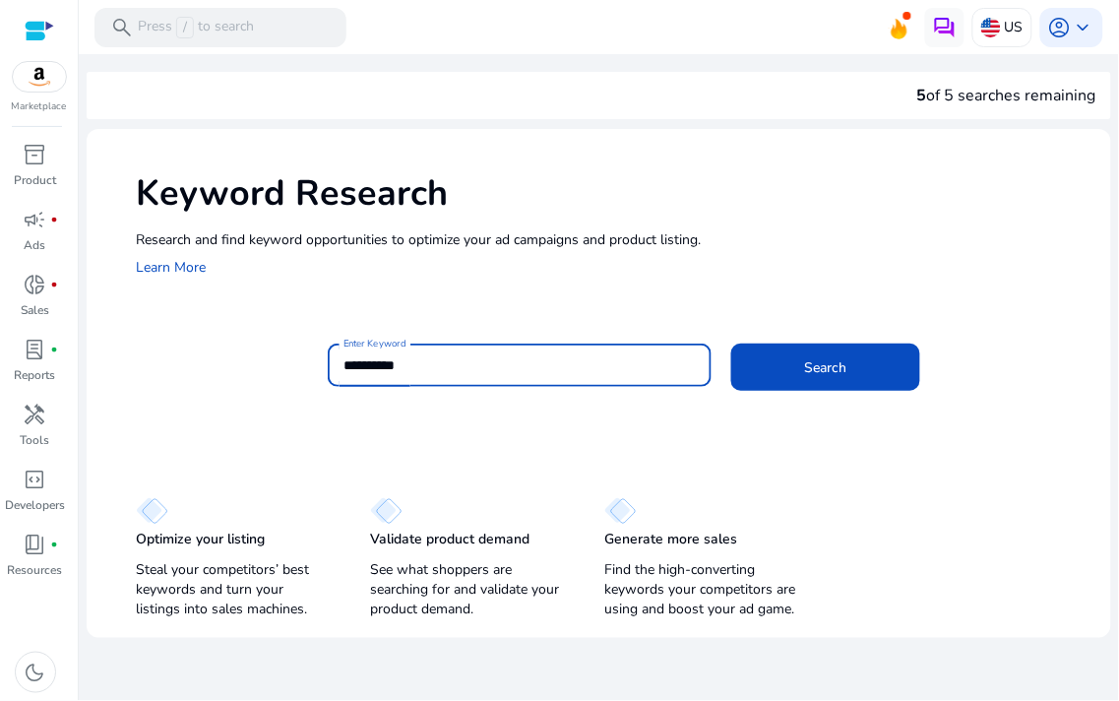
type input "**********"
click at [731, 343] on button "Search" at bounding box center [825, 366] width 189 height 47
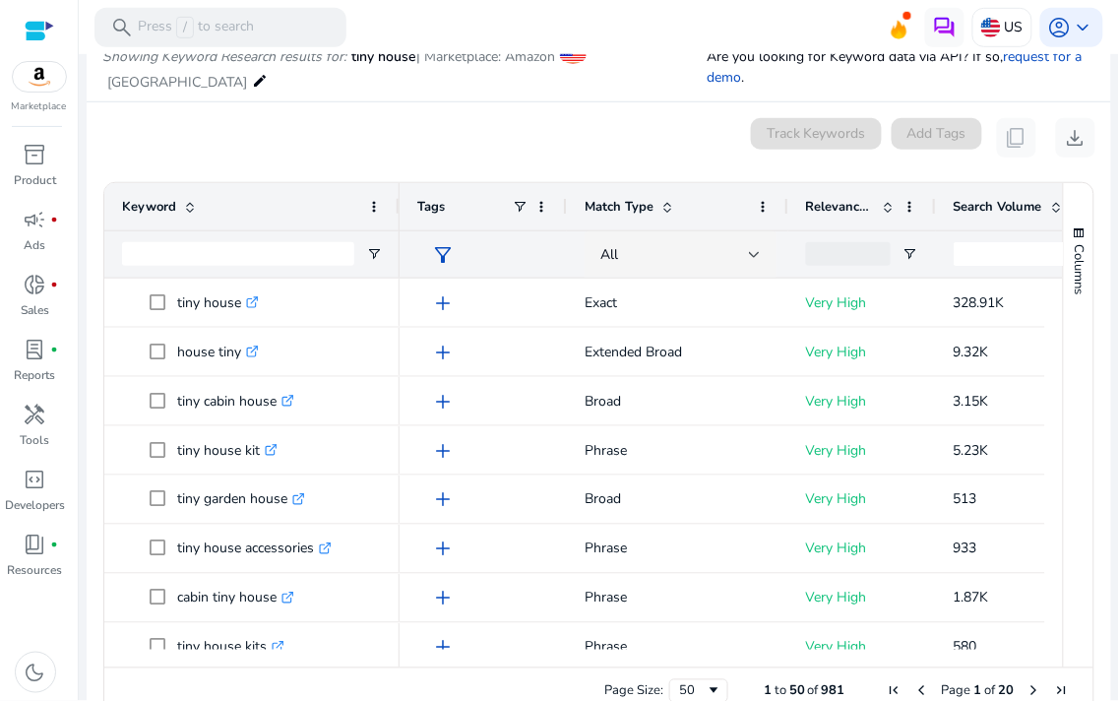
click at [818, 192] on div "Relevance Score" at bounding box center [851, 206] width 91 height 37
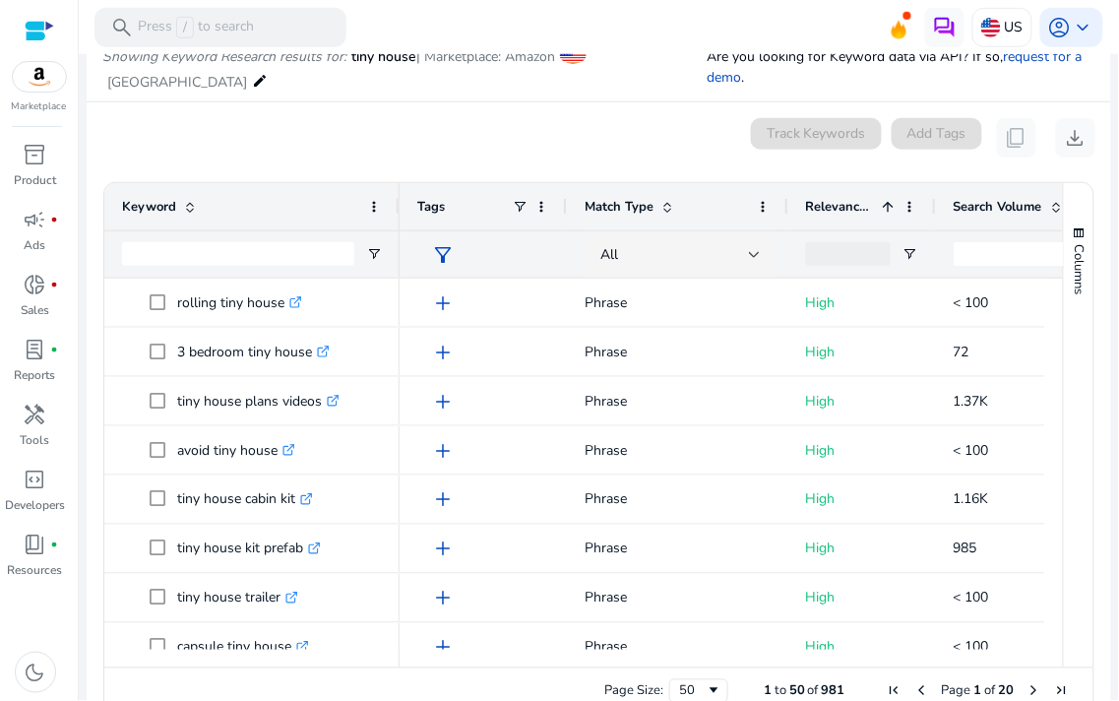
click at [818, 192] on div "Relevance Score 1" at bounding box center [851, 206] width 91 height 37
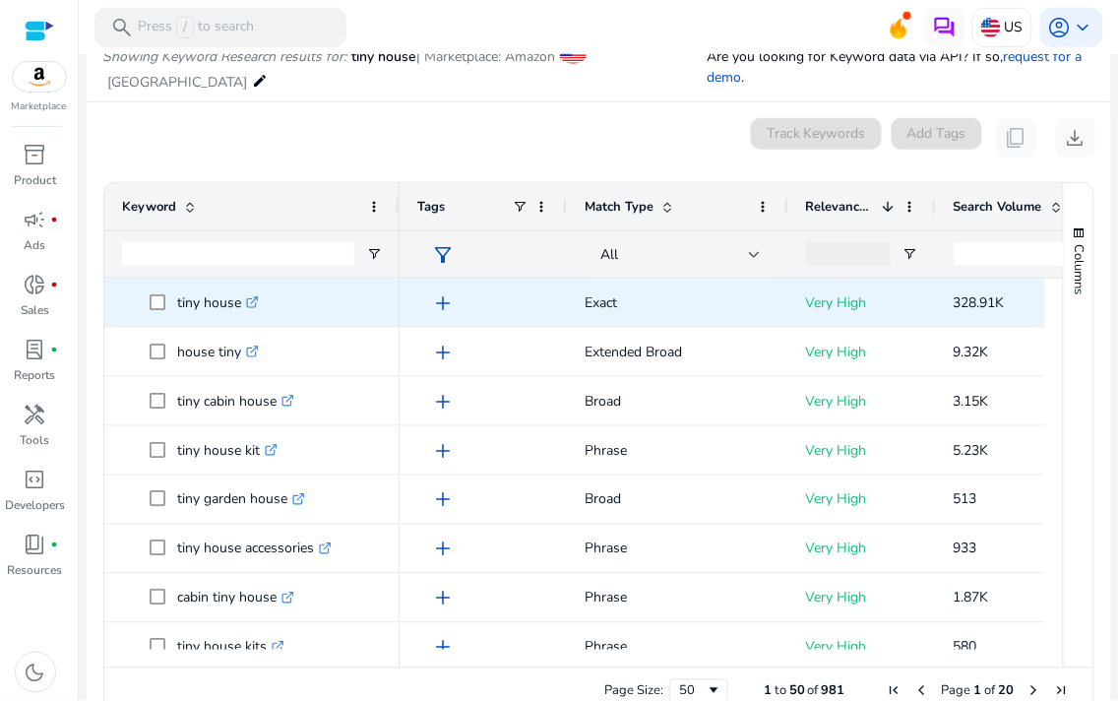
click at [276, 300] on span "tiny house .st0{fill:#2c8af8}" at bounding box center [266, 302] width 232 height 40
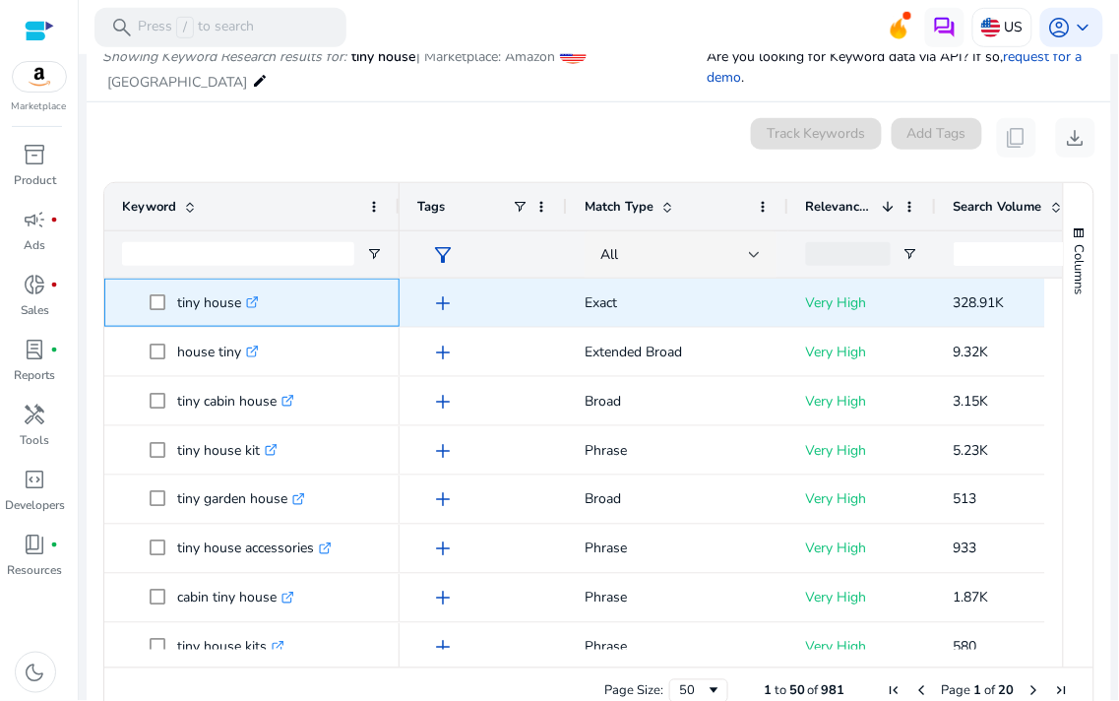
click at [276, 300] on span "tiny house .st0{fill:#2c8af8}" at bounding box center [266, 302] width 232 height 40
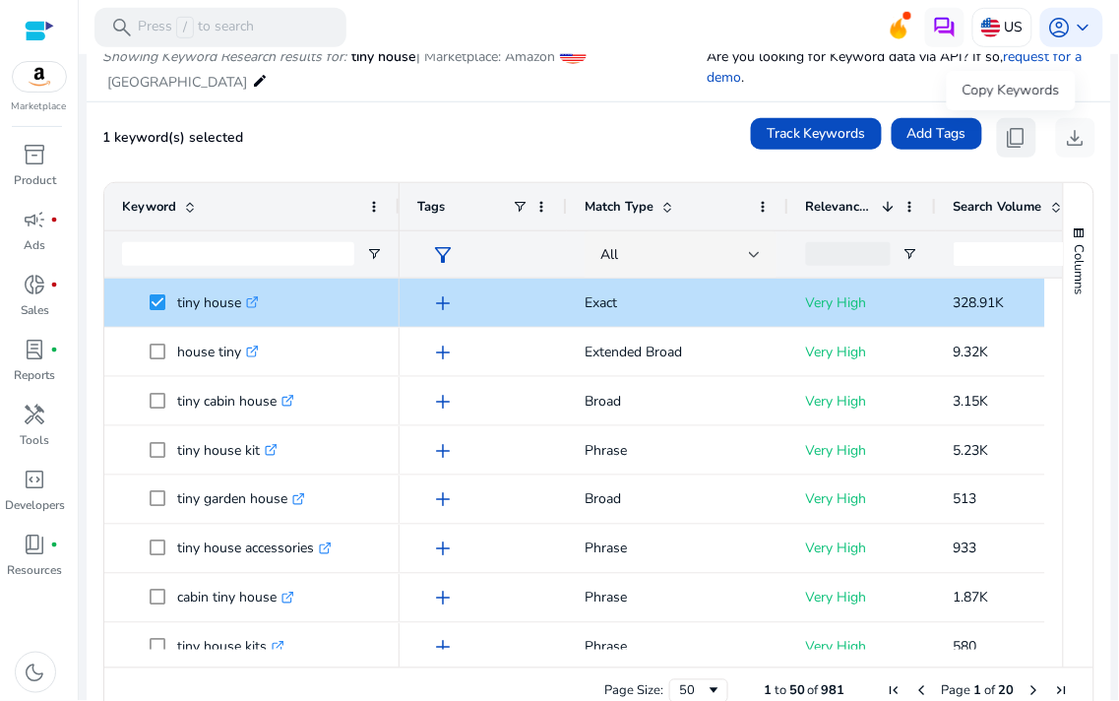
click at [1007, 138] on span "content_copy" at bounding box center [1017, 138] width 24 height 24
click at [1007, 144] on span "content_copy" at bounding box center [1017, 138] width 24 height 24
copy div
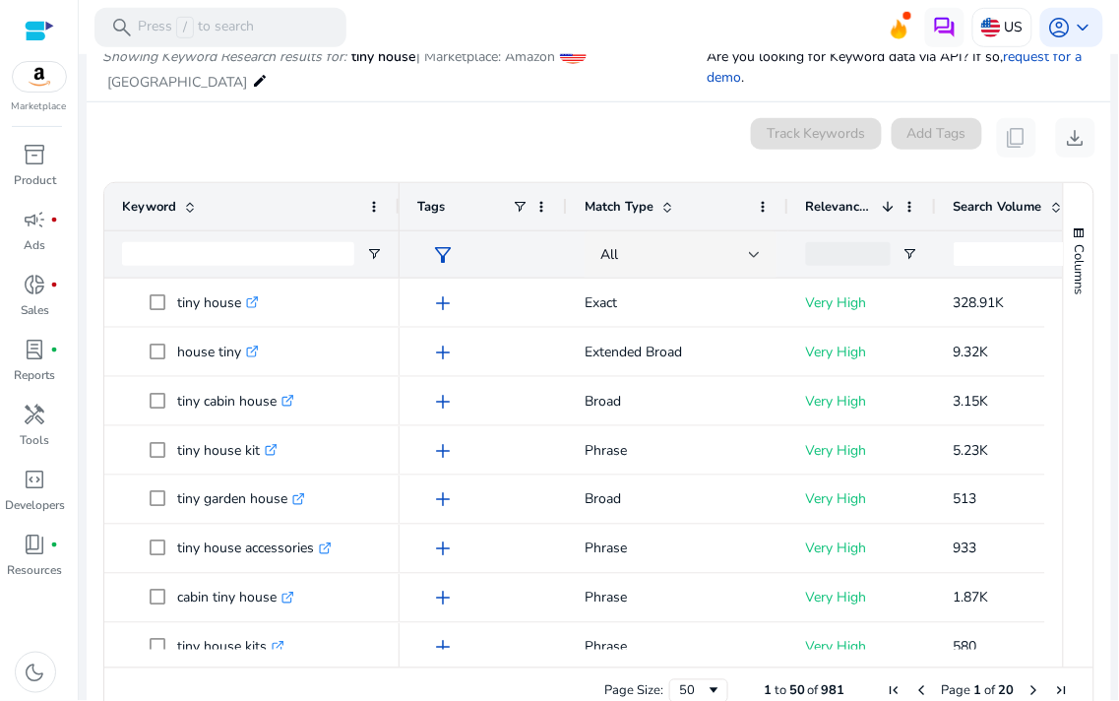
drag, startPoint x: 641, startPoint y: 675, endPoint x: 653, endPoint y: 666, distance: 15.6
click at [652, 596] on div "Page Size: 50 1 to 50 of 981 Page 1 of 20" at bounding box center [598, 690] width 989 height 47
drag, startPoint x: 667, startPoint y: 663, endPoint x: 682, endPoint y: 661, distance: 14.9
click at [682, 596] on div "Drag here to set row groups Drag here to set column labels Keyword Tags 1" at bounding box center [598, 448] width 991 height 533
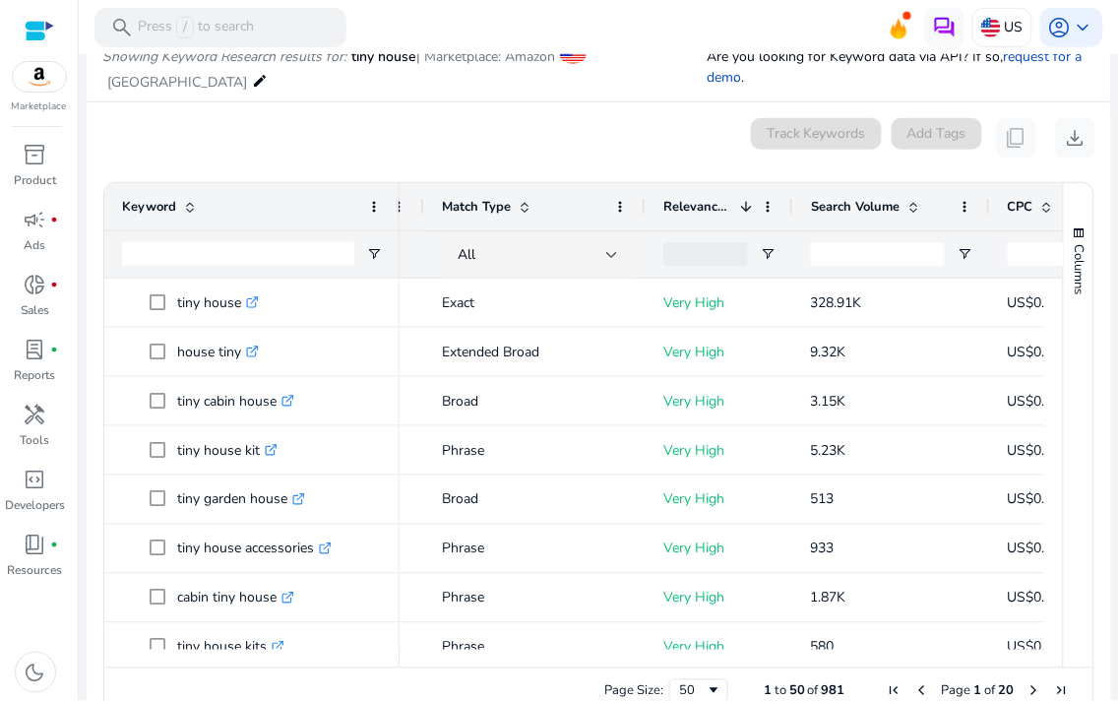
scroll to position [0, 177]
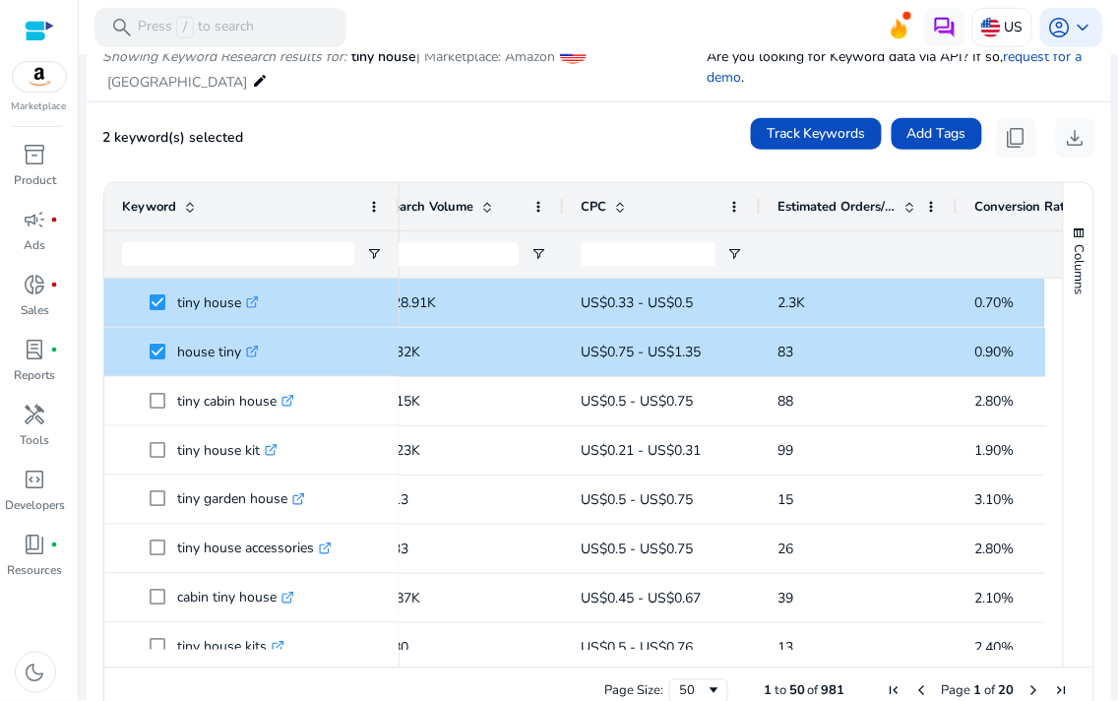
drag, startPoint x: 694, startPoint y: 657, endPoint x: 657, endPoint y: 667, distance: 37.7
click at [657, 596] on div "Drag here to set row groups Drag here to set column labels Keyword Relevance Sc…" at bounding box center [598, 448] width 991 height 533
drag, startPoint x: 681, startPoint y: 656, endPoint x: 645, endPoint y: 655, distance: 36.4
click at [645, 596] on div at bounding box center [493, 659] width 1324 height 18
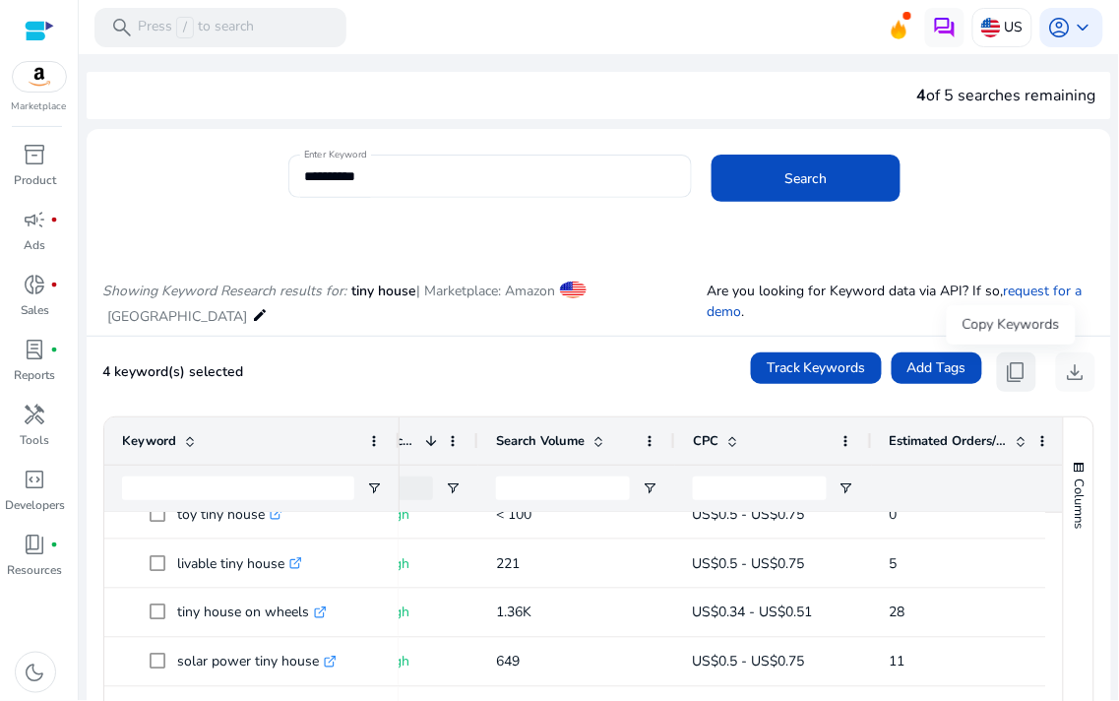
click at [1005, 375] on span "content_copy" at bounding box center [1017, 372] width 24 height 24
copy div
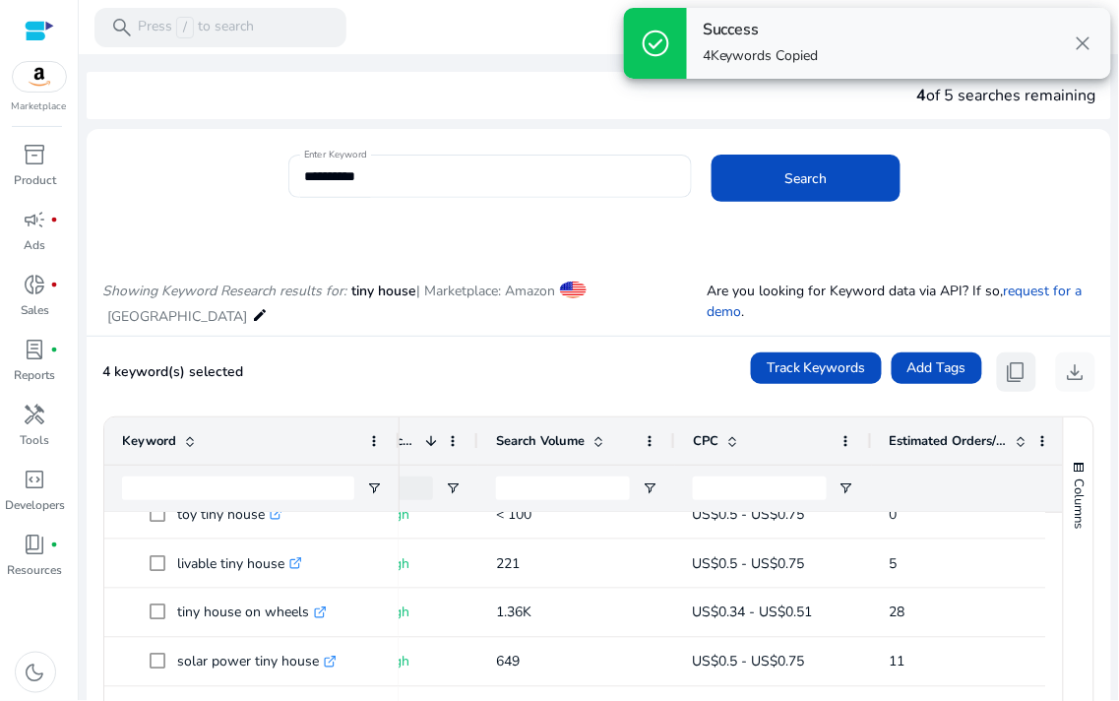
click at [1005, 374] on span "content_copy" at bounding box center [1017, 372] width 24 height 24
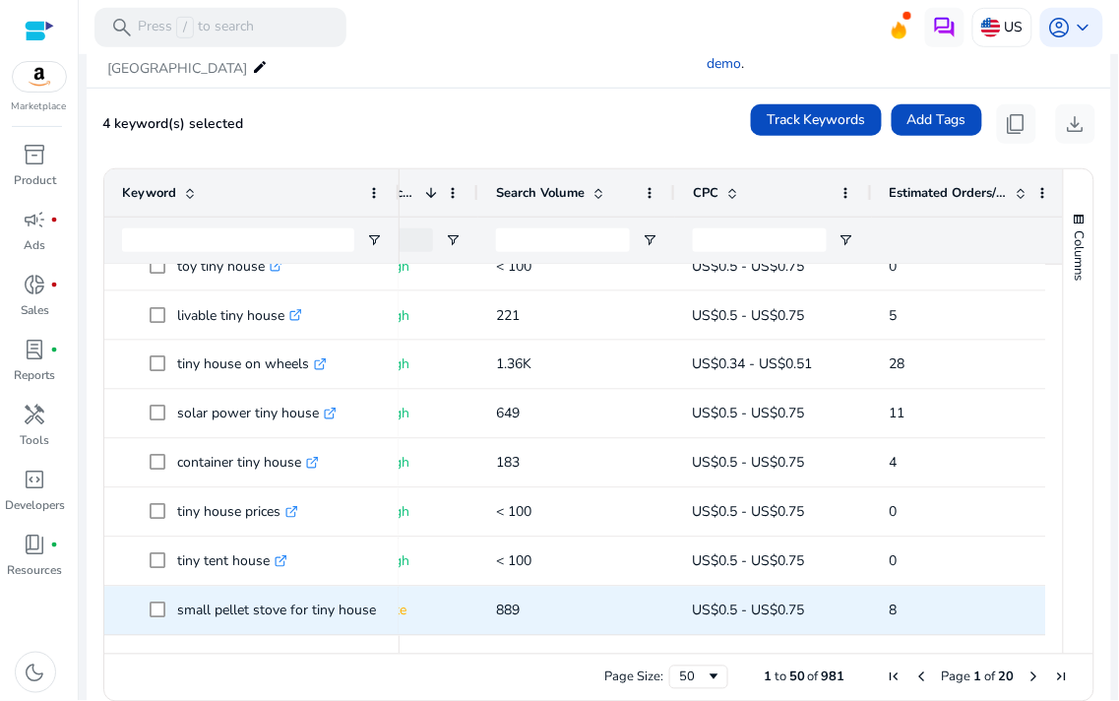
scroll to position [274, 0]
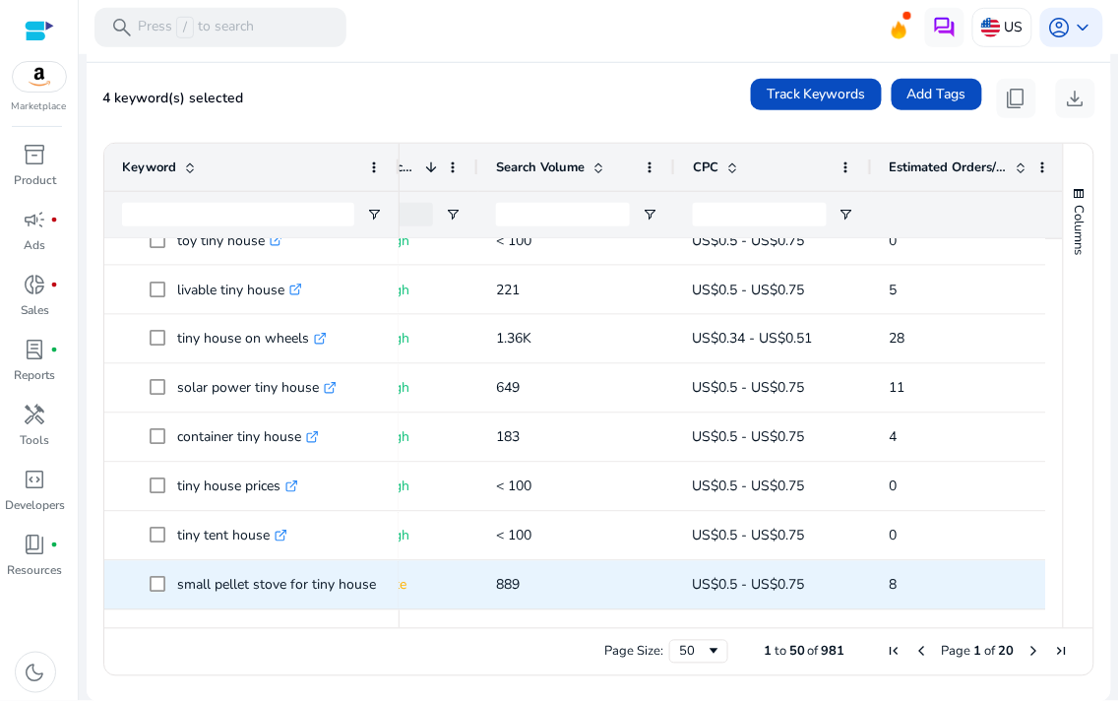
drag, startPoint x: 730, startPoint y: 628, endPoint x: 1045, endPoint y: 600, distance: 316.1
click at [1007, 596] on div "Drag here to set row groups Drag here to set column labels Keyword Relevance Sc…" at bounding box center [598, 409] width 991 height 533
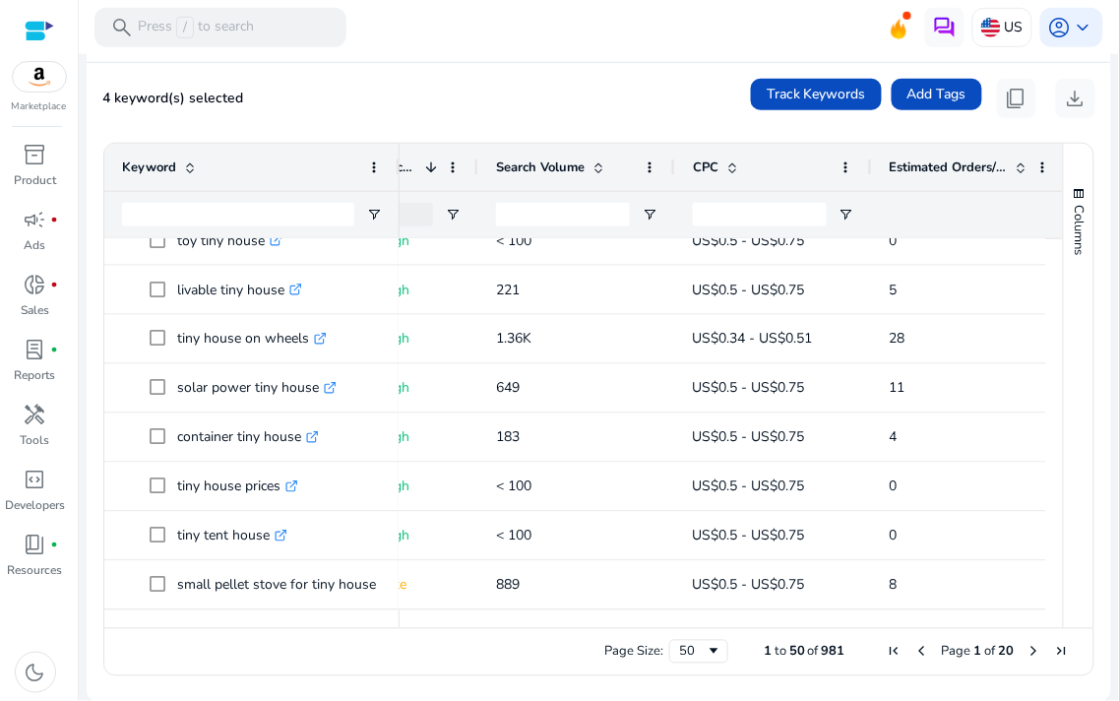
drag, startPoint x: 881, startPoint y: 628, endPoint x: 922, endPoint y: 616, distance: 43.0
click at [922, 596] on div "Drag here to set row groups Drag here to set column labels Keyword Relevance Sc…" at bounding box center [598, 409] width 991 height 533
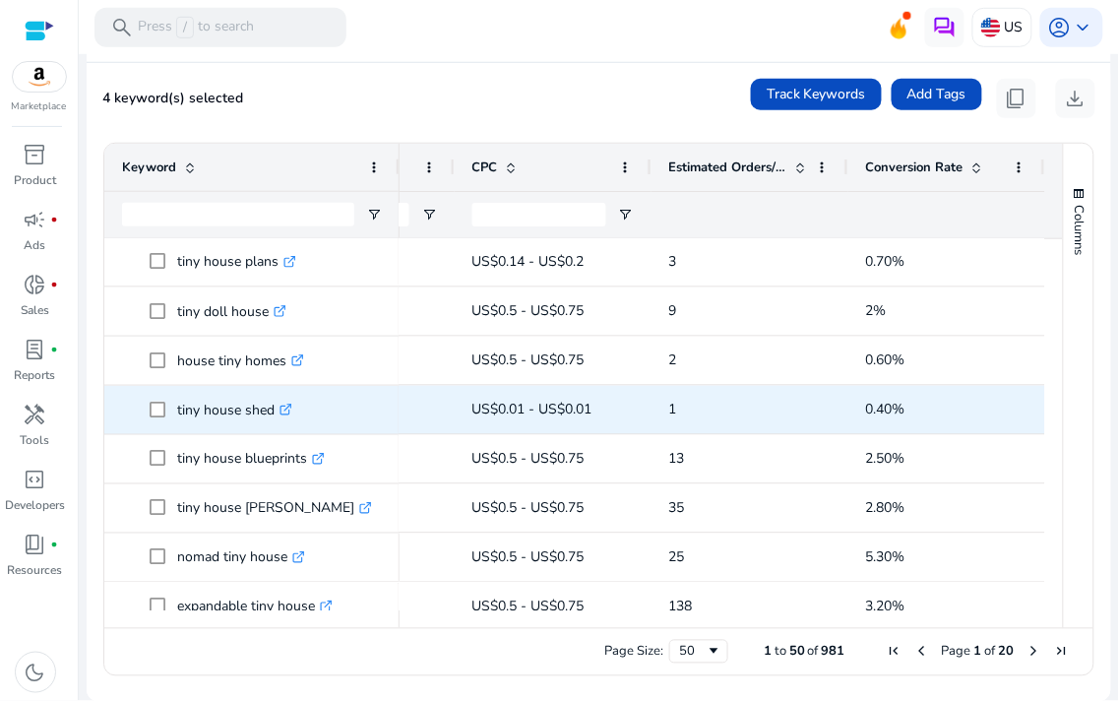
scroll to position [996, 0]
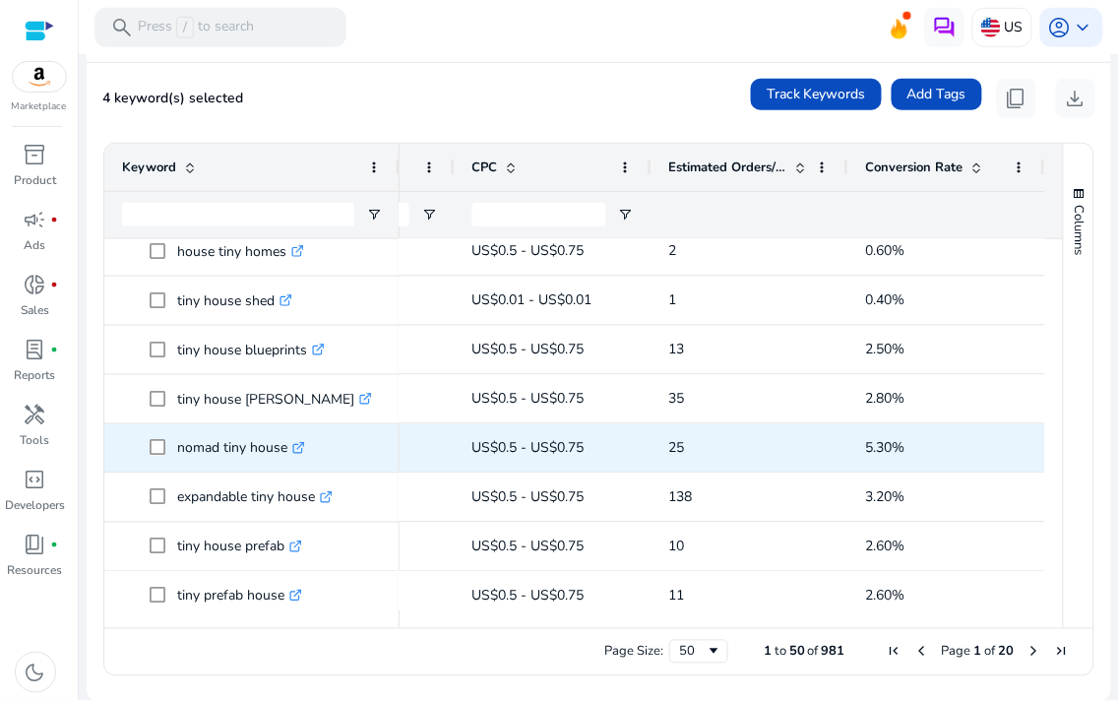
click at [231, 448] on p "nomad tiny house .st0{fill:#2c8af8}" at bounding box center [241, 448] width 128 height 40
click at [297, 447] on icon ".st0{fill:#2c8af8}" at bounding box center [298, 448] width 13 height 13
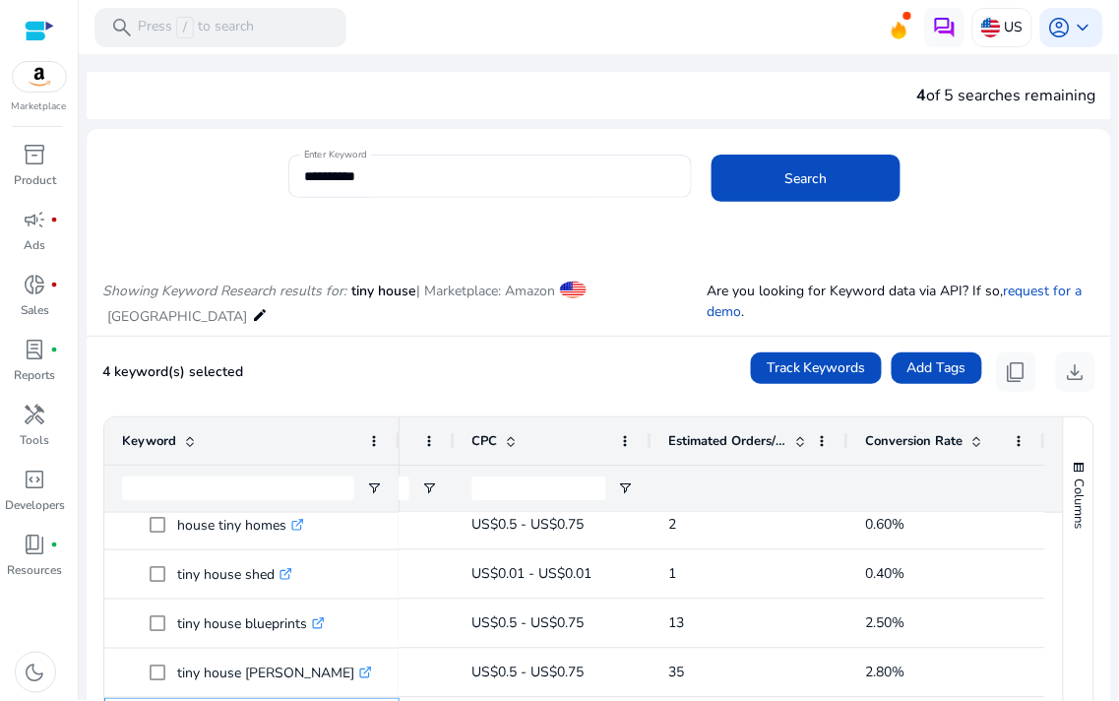
scroll to position [0, 684]
click at [483, 447] on span "CPC" at bounding box center [485, 441] width 26 height 18
click at [498, 444] on span at bounding box center [509, 441] width 22 height 16
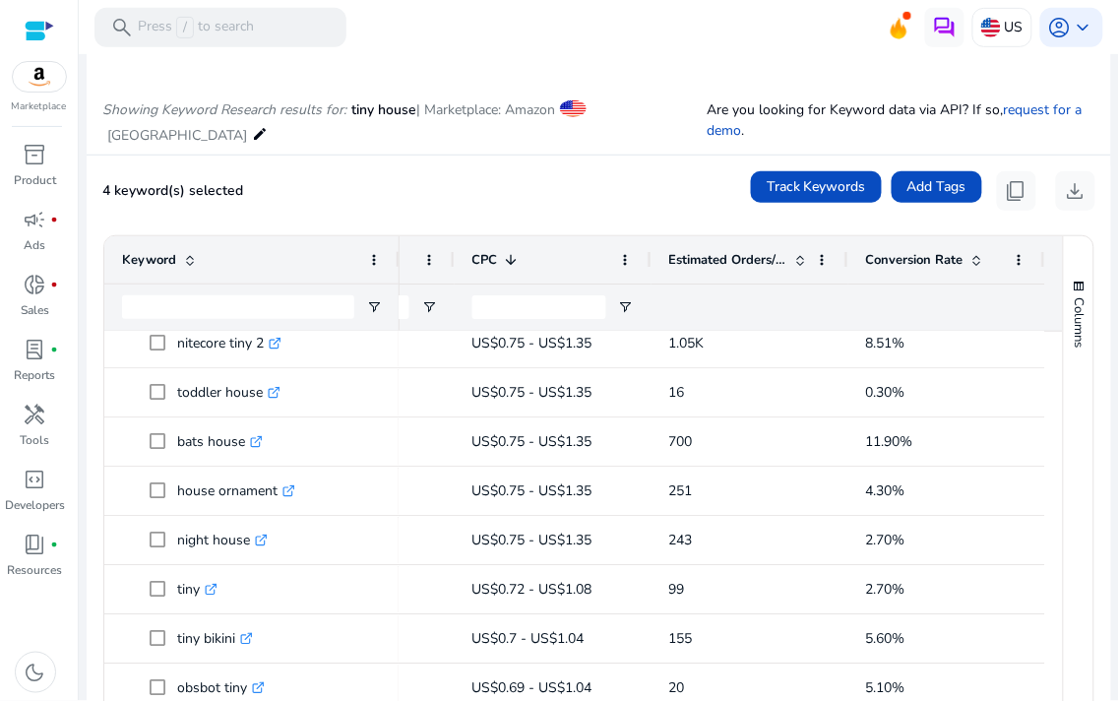
scroll to position [218, 0]
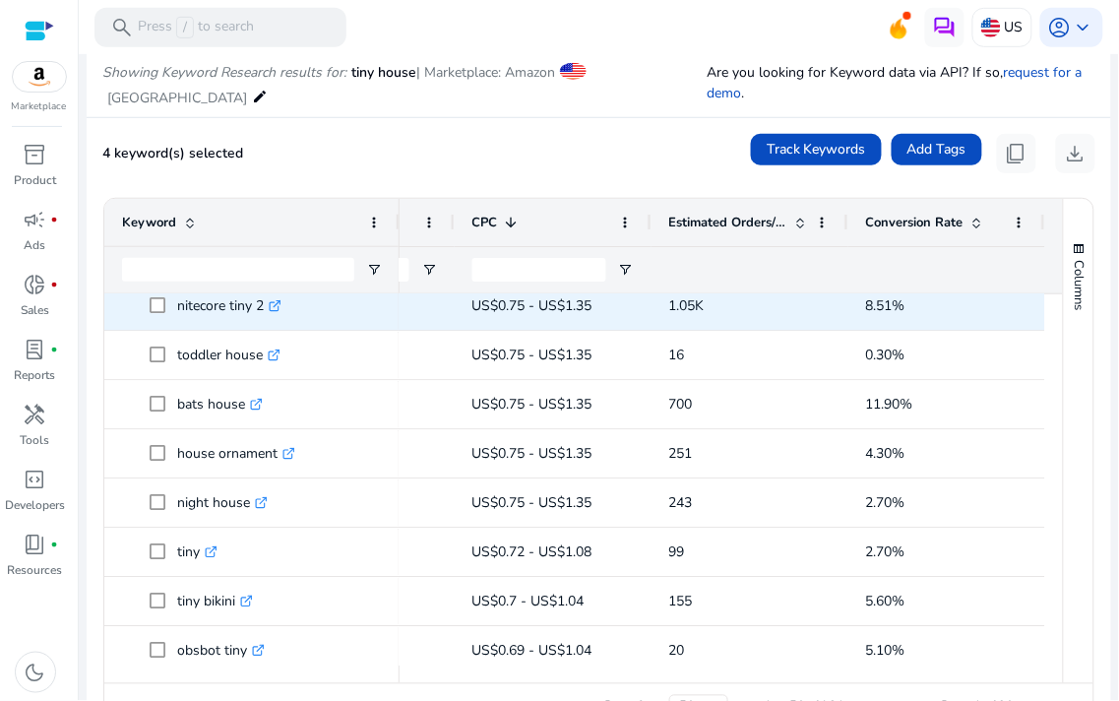
click at [279, 309] on icon ".st0{fill:#2c8af8}" at bounding box center [275, 306] width 13 height 13
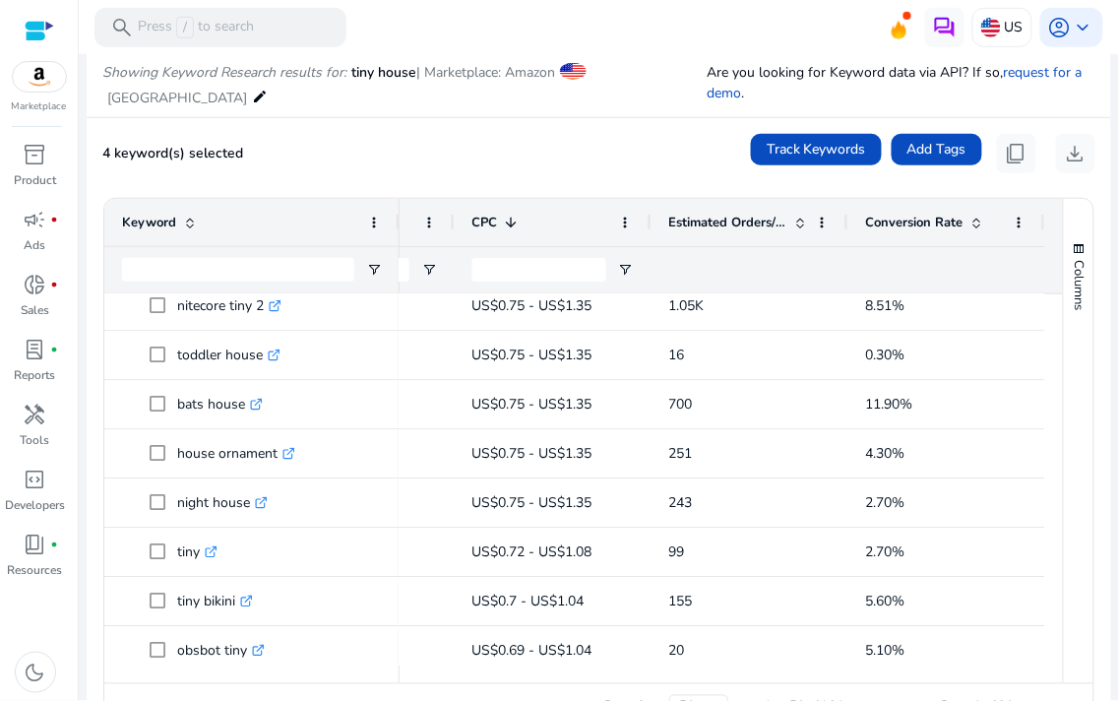
drag, startPoint x: 777, startPoint y: 676, endPoint x: 809, endPoint y: 680, distance: 31.7
click at [809, 596] on div at bounding box center [723, 674] width 646 height 18
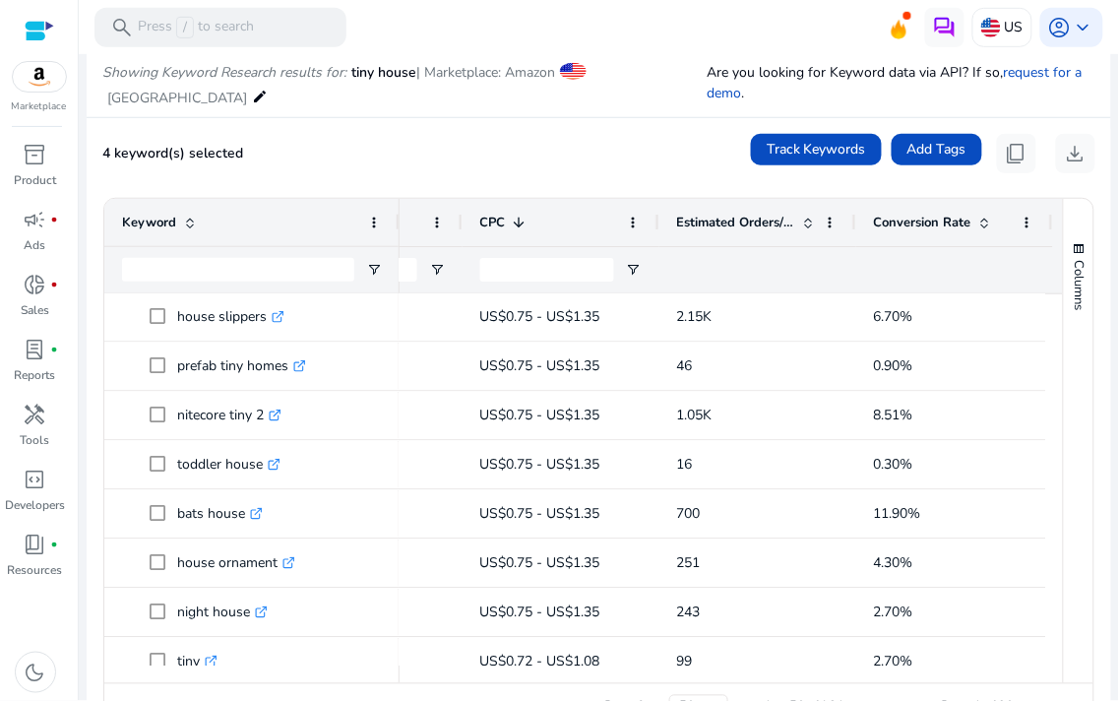
scroll to position [0, 662]
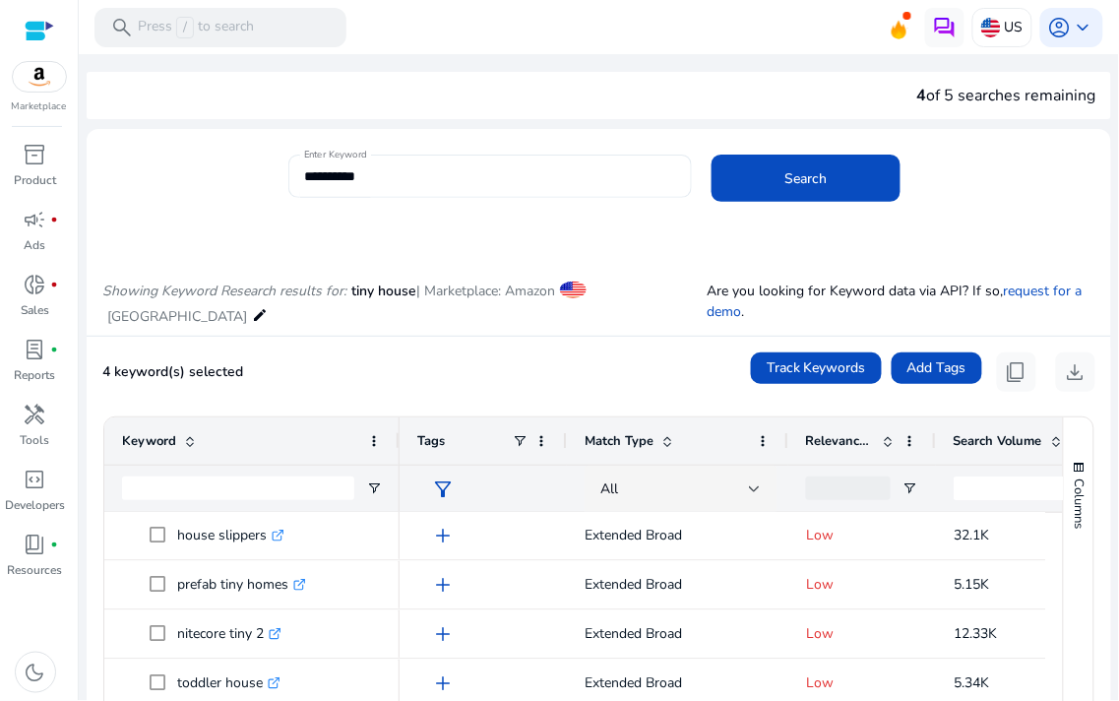
click at [415, 155] on div "**********" at bounding box center [490, 176] width 372 height 43
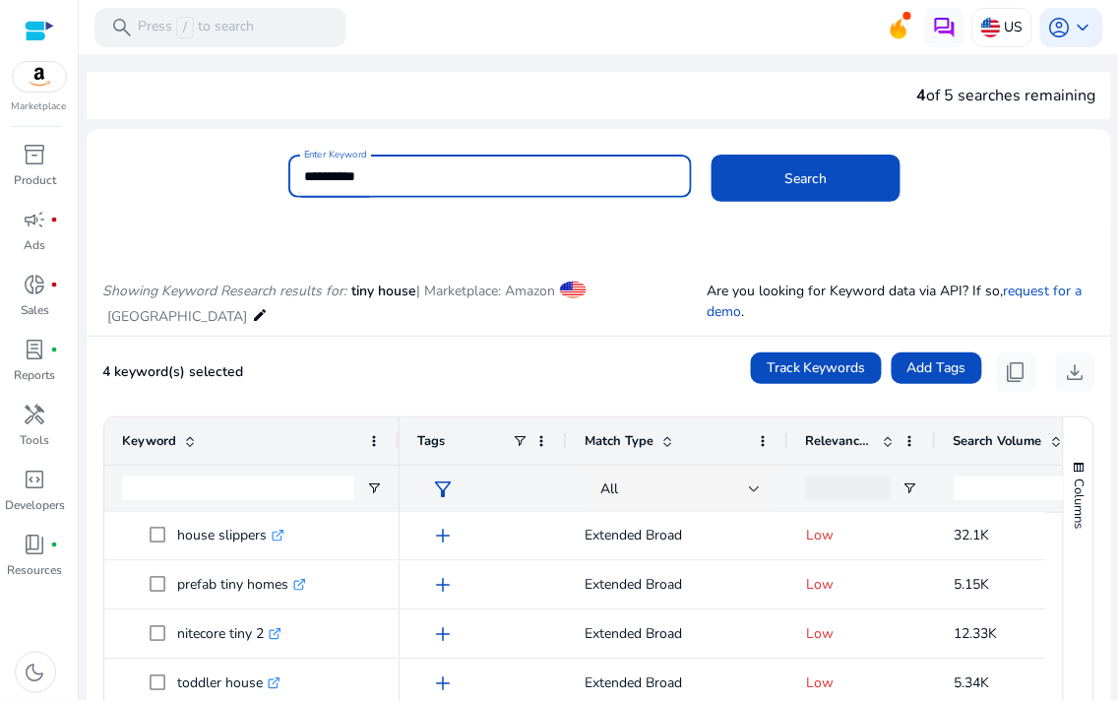
click at [436, 167] on input "**********" at bounding box center [490, 176] width 372 height 22
click at [436, 168] on input "**********" at bounding box center [490, 176] width 372 height 22
click at [436, 167] on input "**********" at bounding box center [490, 176] width 372 height 22
click at [561, 256] on div "Showing Keyword Research results for: tiny house | Marketplace: Amazon [GEOGRAP…" at bounding box center [599, 284] width 1024 height 101
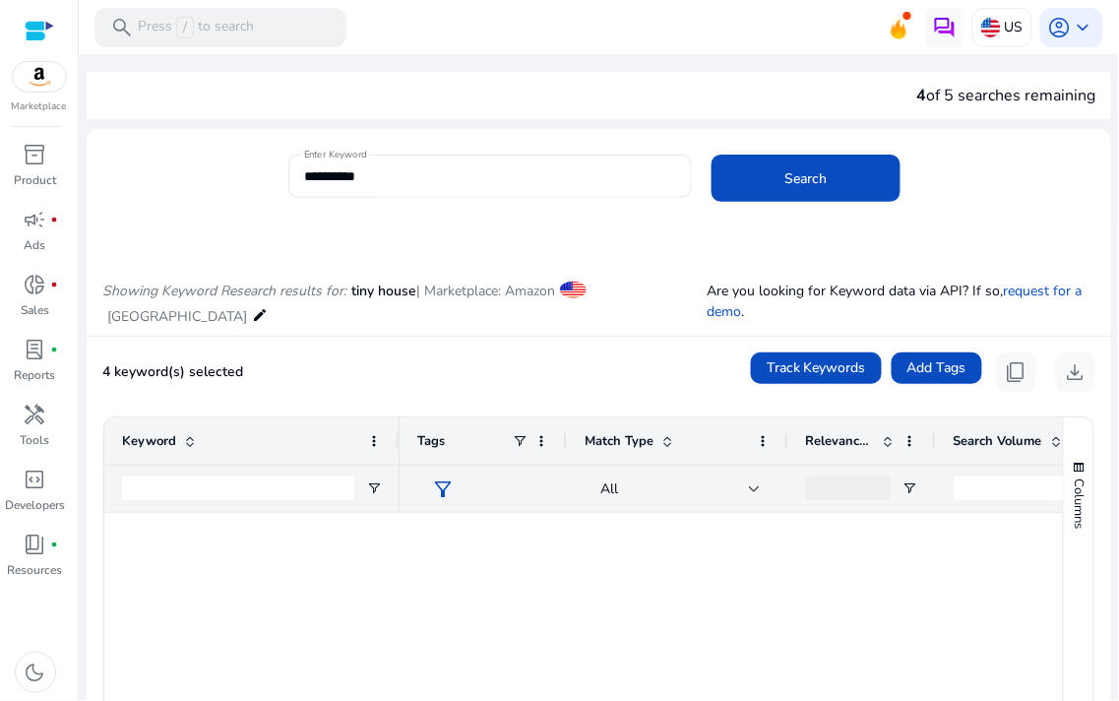
scroll to position [887, 0]
